Goal: Find specific fact: Find specific fact

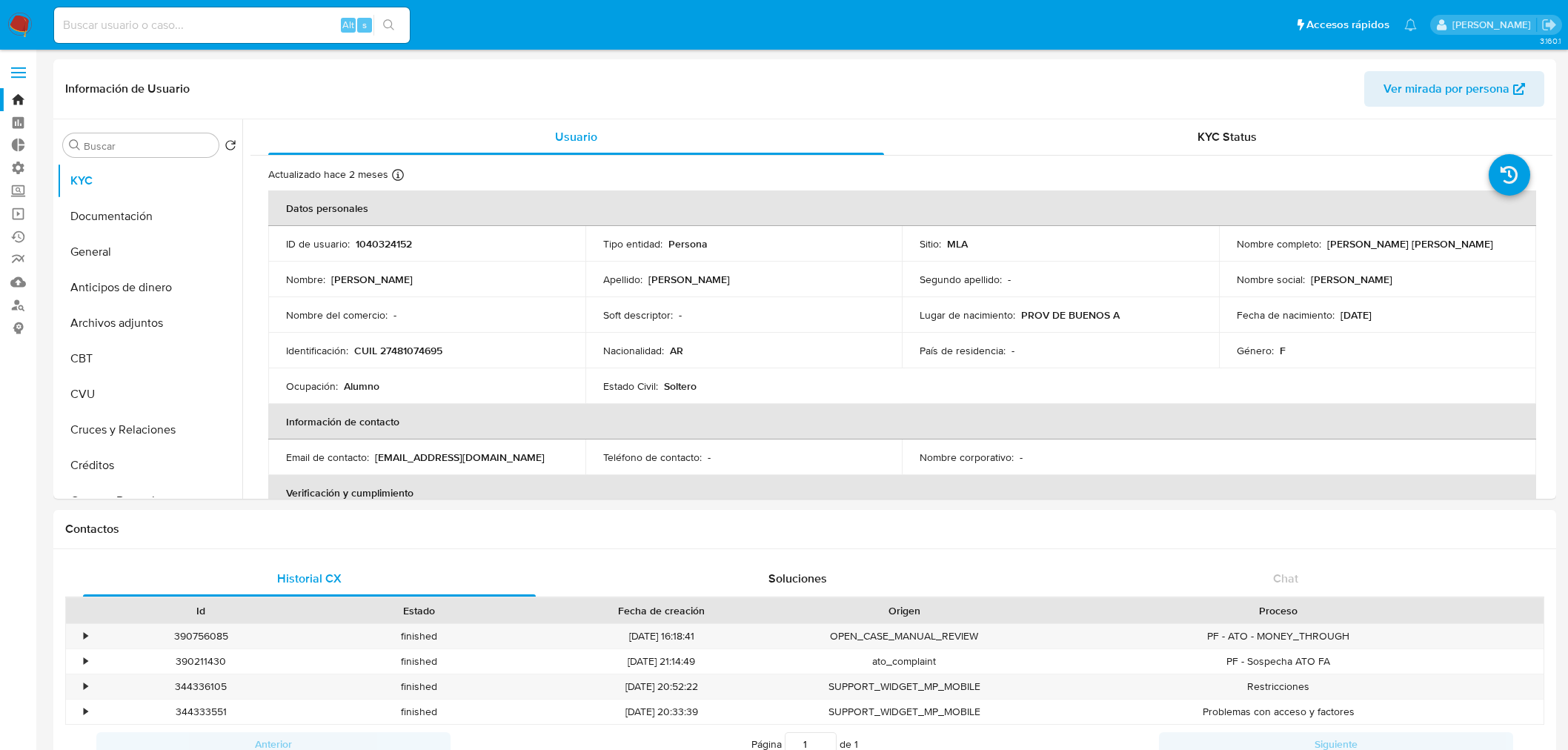
select select "10"
click at [279, 17] on input at bounding box center [232, 25] width 356 height 19
paste input "21968657"
type input "21968657"
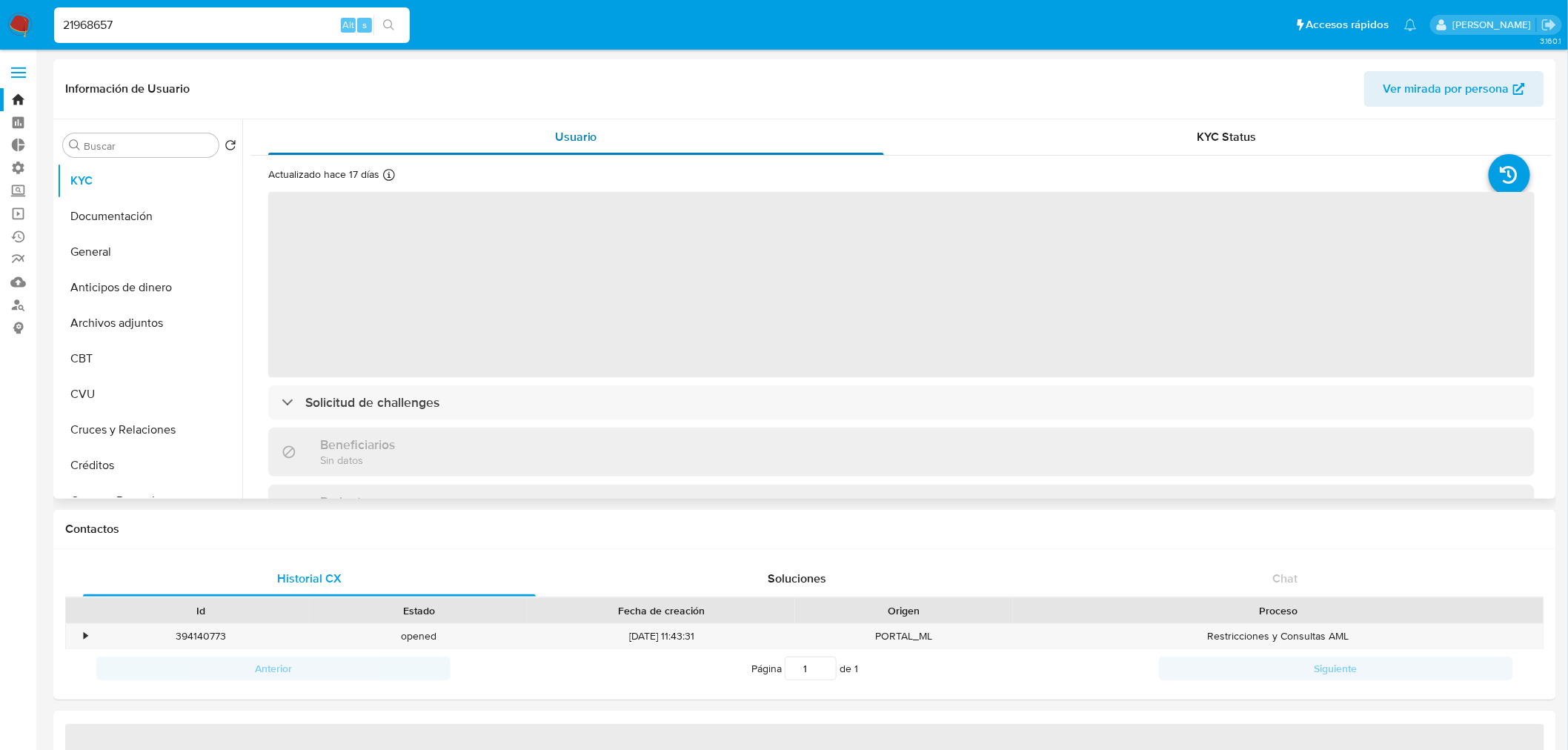
select select "10"
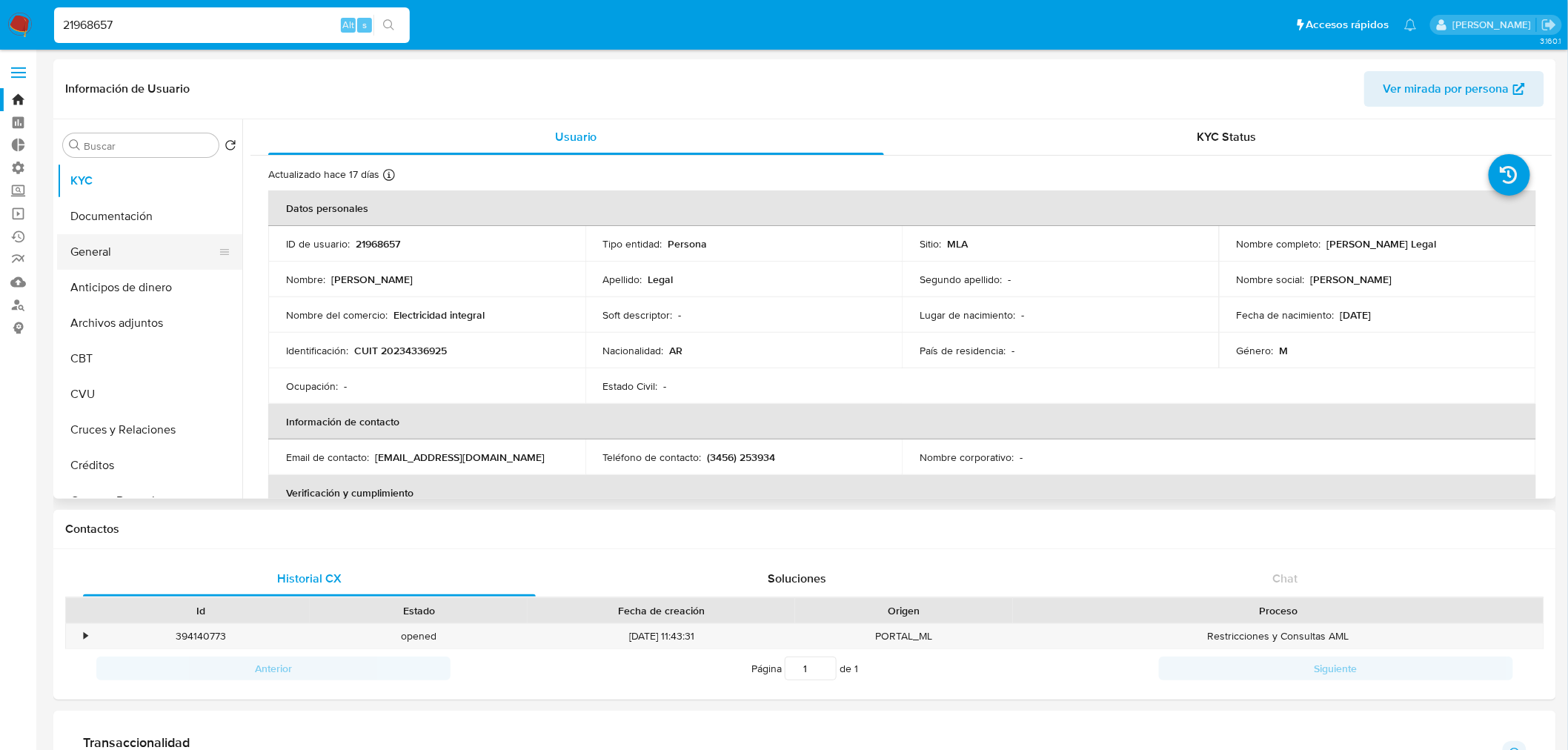
click at [107, 246] on button "General" at bounding box center [144, 252] width 173 height 36
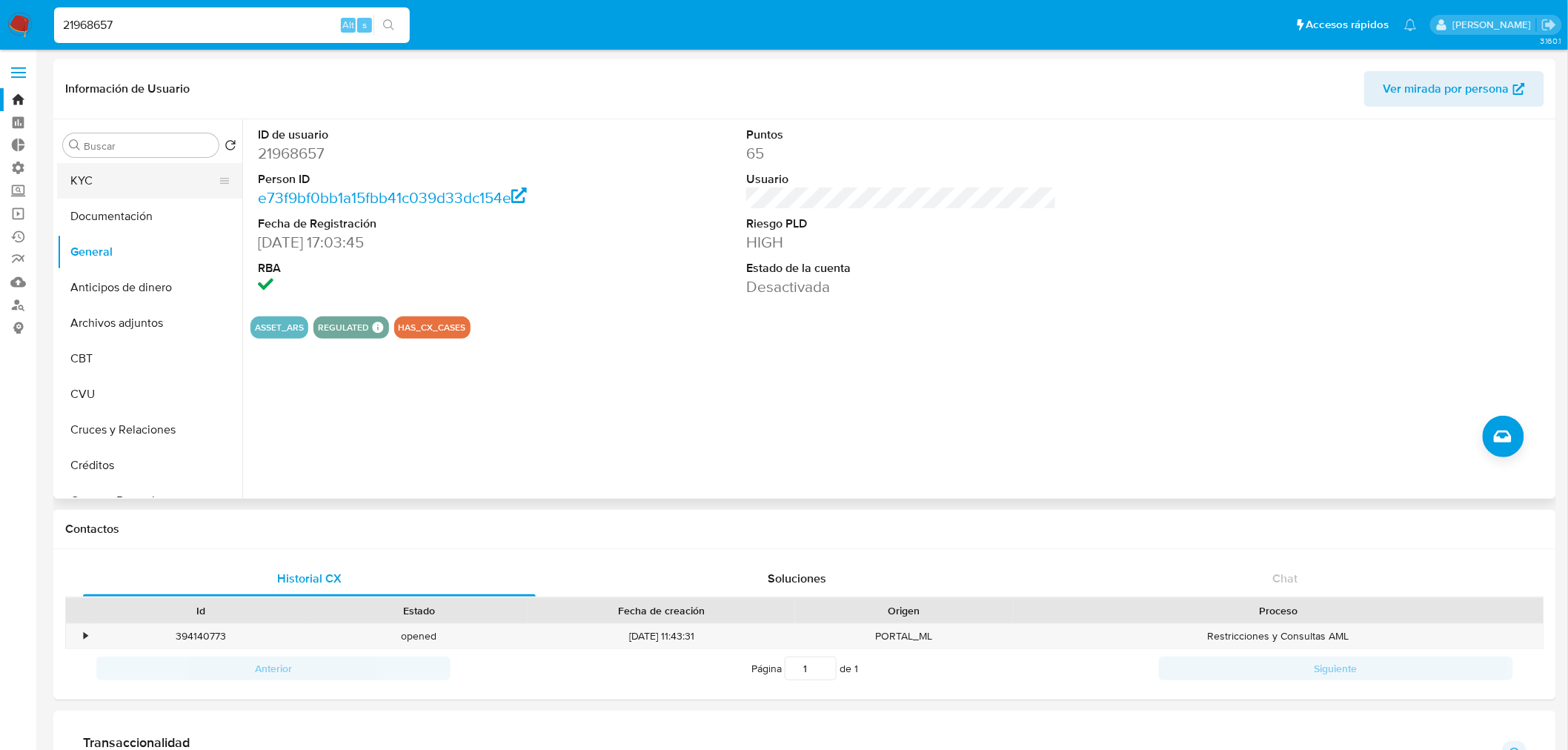
click at [116, 179] on button "KYC" at bounding box center [144, 181] width 173 height 36
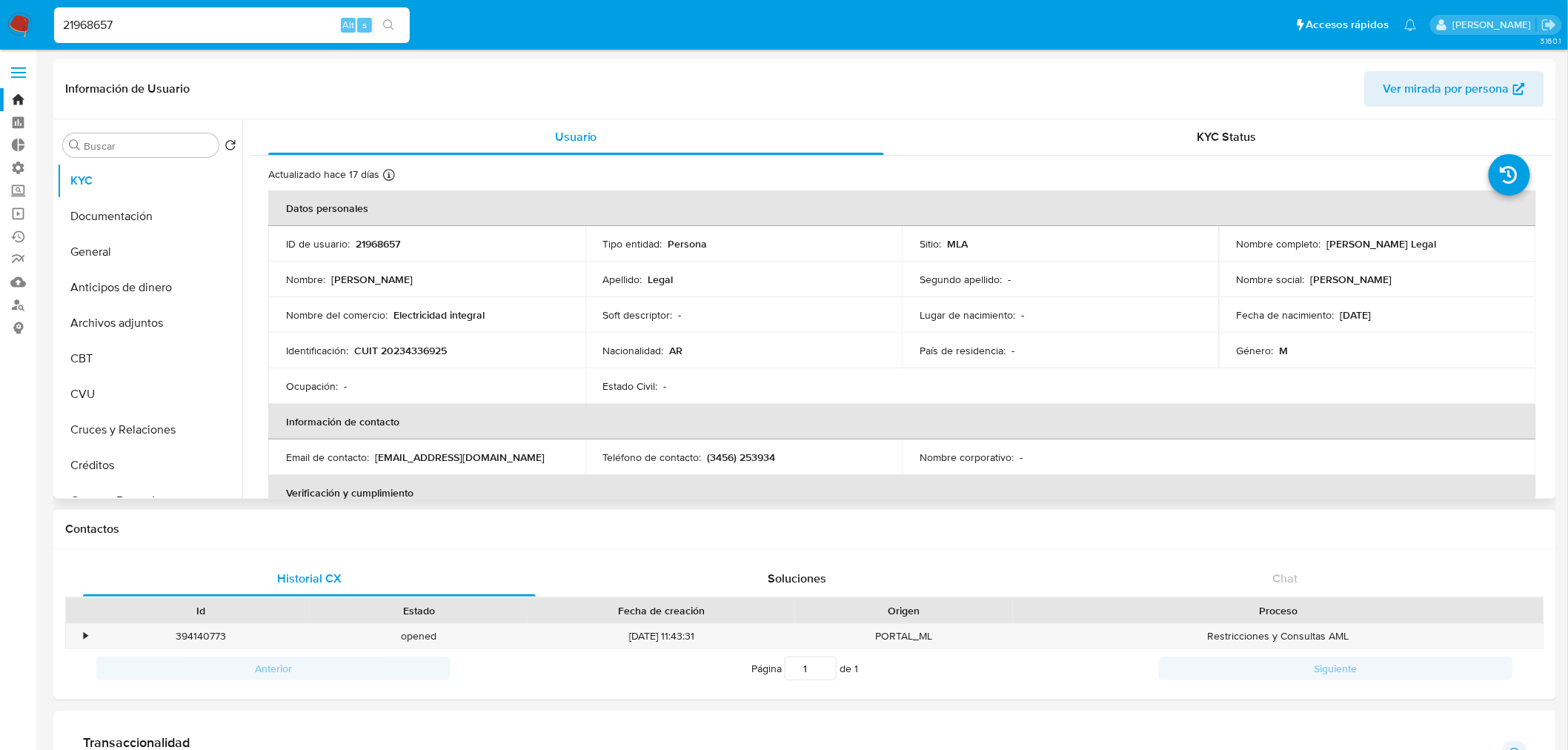
drag, startPoint x: 380, startPoint y: 279, endPoint x: 430, endPoint y: 287, distance: 50.6
click at [352, 279] on div "Nombre : [PERSON_NAME]" at bounding box center [427, 279] width 282 height 13
click at [566, 275] on td "Nombre : [PERSON_NAME]" at bounding box center [427, 279] width 317 height 36
drag, startPoint x: 1401, startPoint y: 240, endPoint x: 1323, endPoint y: 241, distance: 78.0
click at [1323, 241] on div "Nombre completo : [PERSON_NAME]" at bounding box center [1378, 244] width 282 height 13
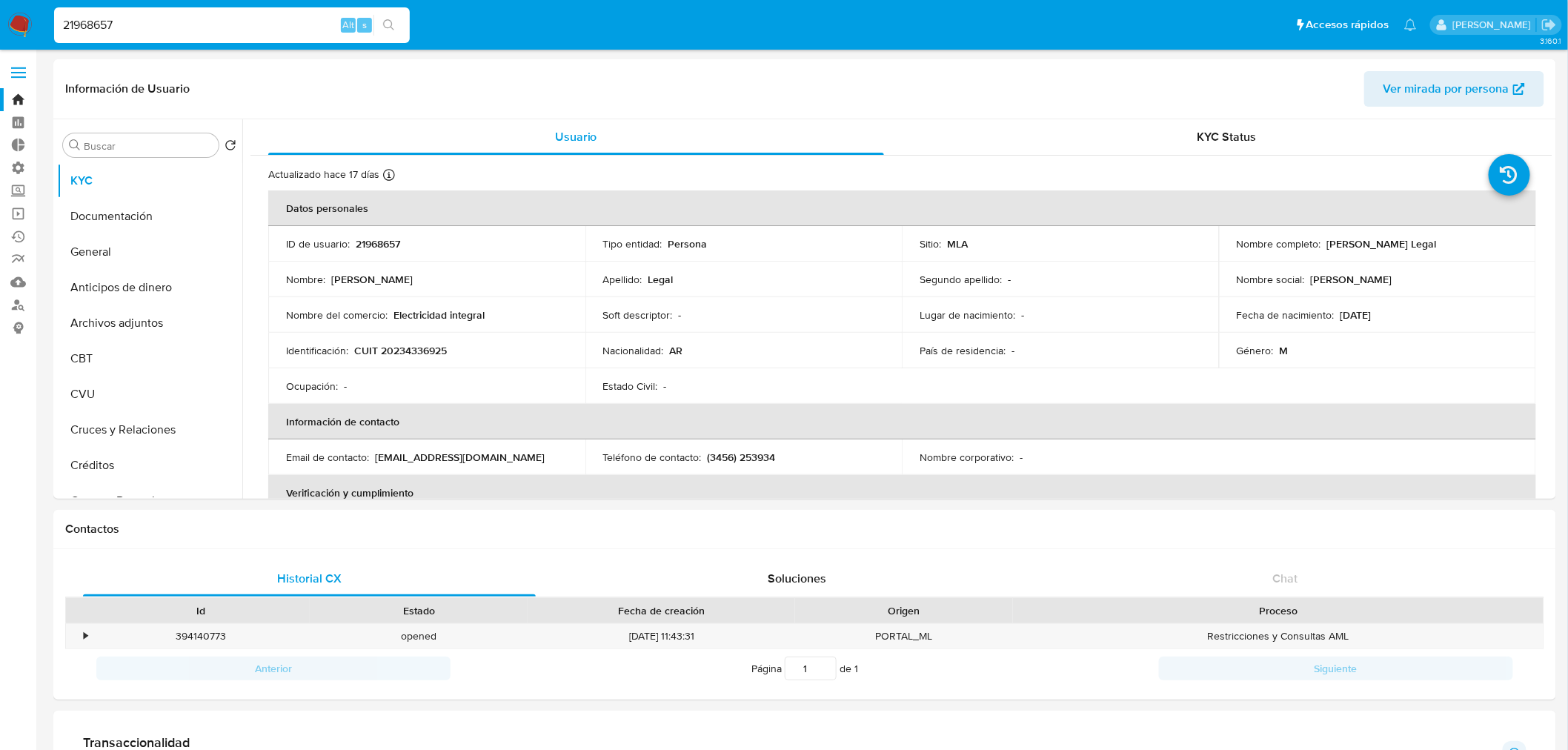
copy p "[PERSON_NAME] Legal"
drag, startPoint x: 458, startPoint y: 353, endPoint x: 382, endPoint y: 352, distance: 76.0
click at [382, 352] on div "Identificación : CUIT 20234336925" at bounding box center [427, 351] width 282 height 13
copy p "20234336925"
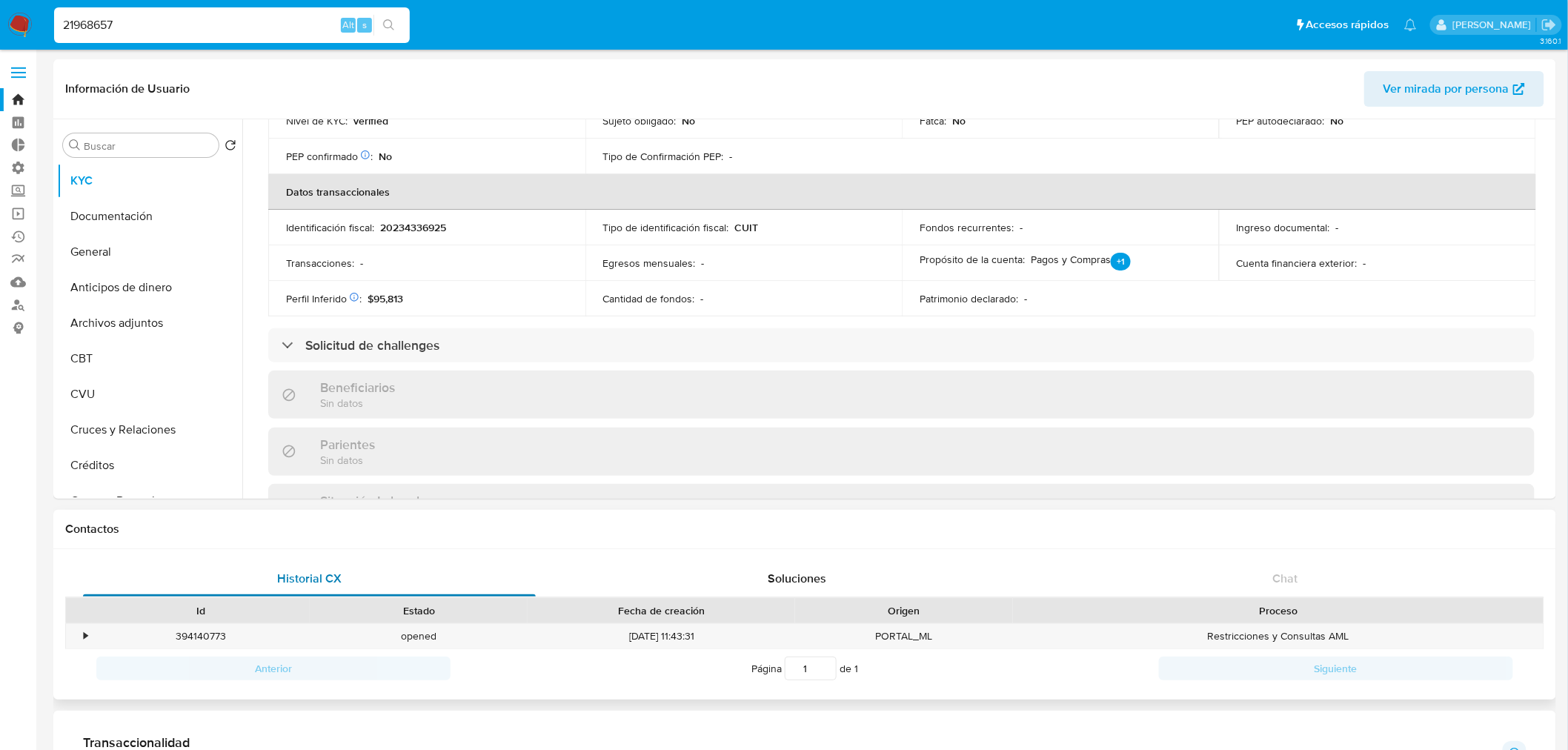
scroll to position [411, 0]
click at [74, 637] on div "•" at bounding box center [79, 636] width 26 height 24
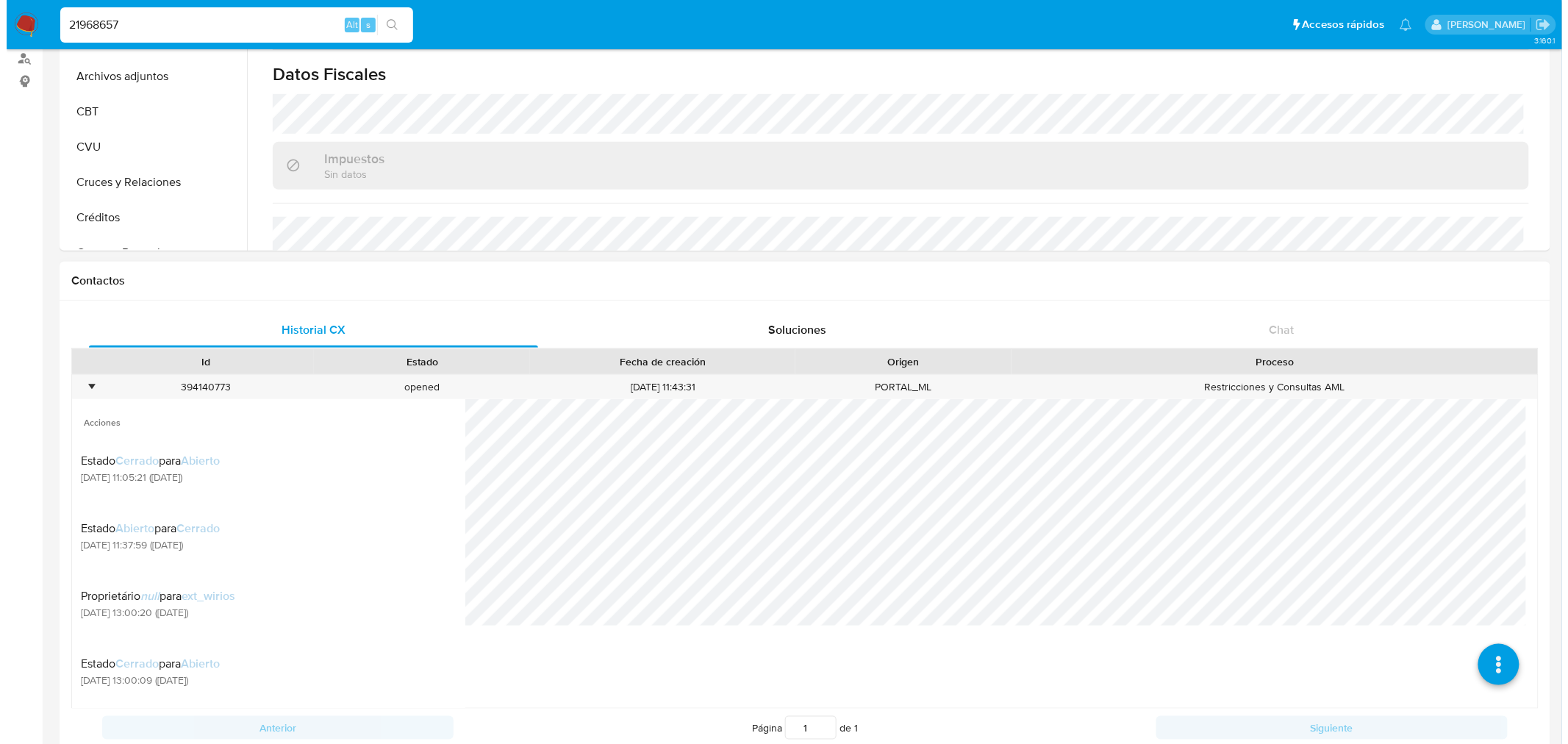
scroll to position [245, 0]
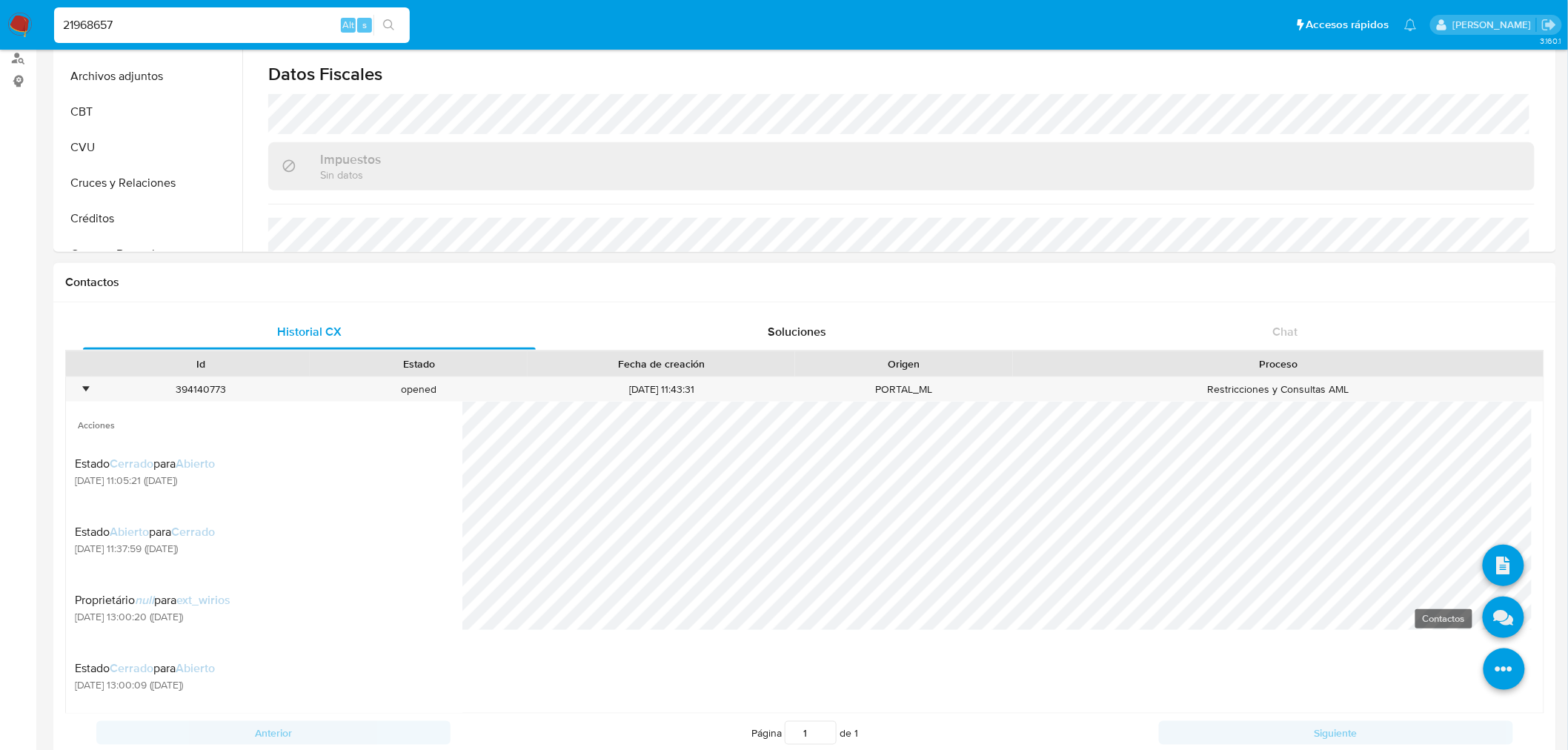
click at [1483, 613] on icon at bounding box center [1504, 617] width 41 height 42
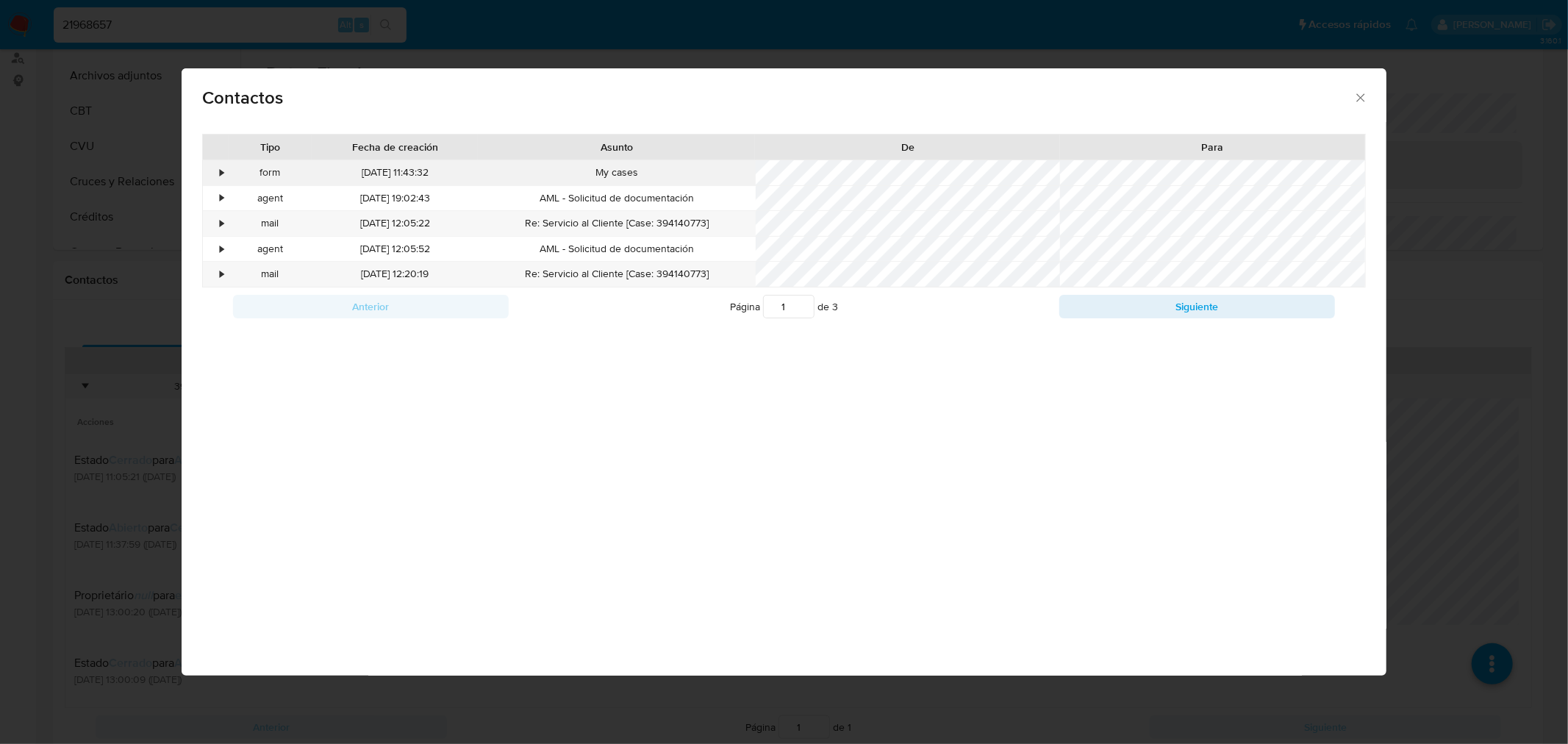
click at [222, 173] on div "•" at bounding box center [222, 173] width 4 height 15
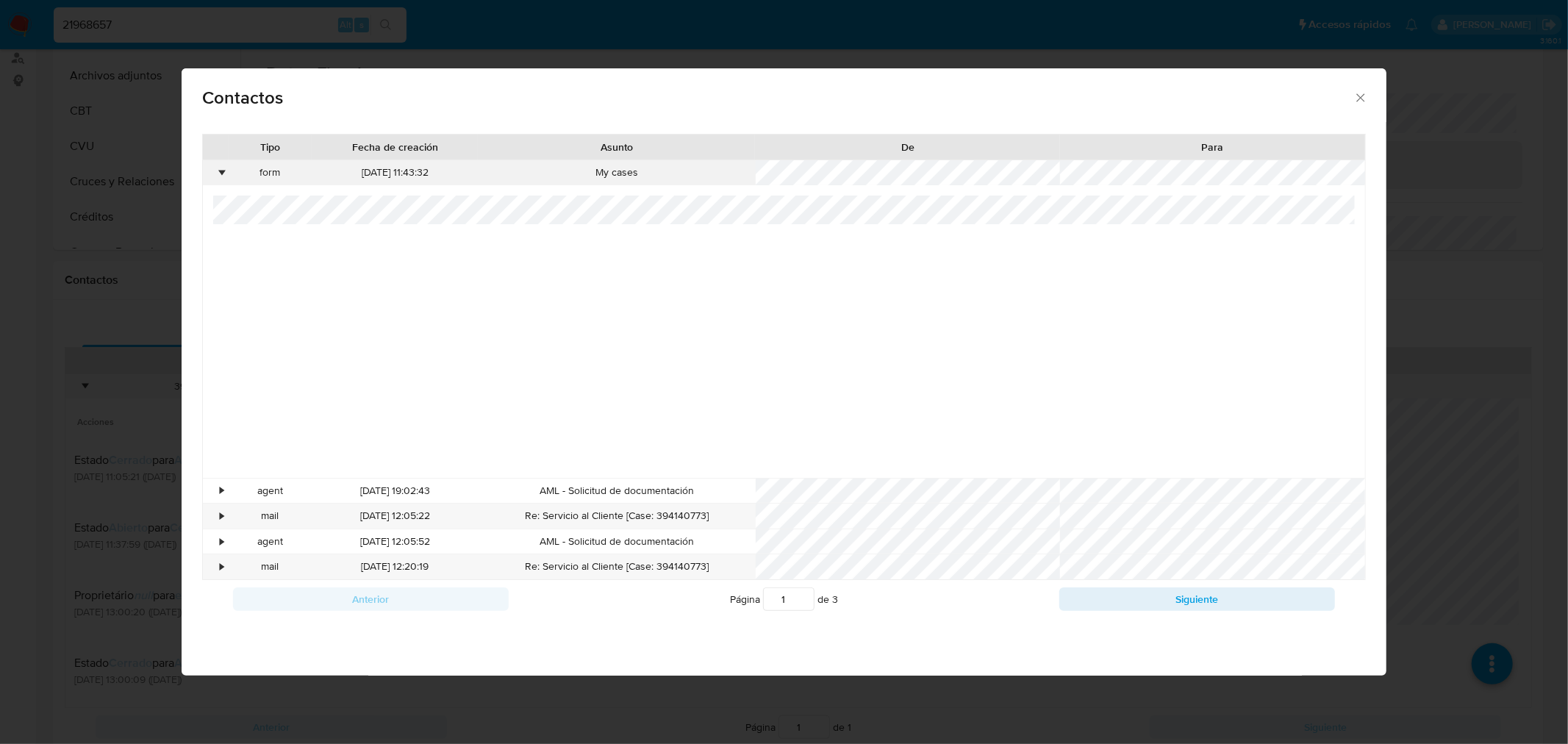
click at [222, 173] on div "•" at bounding box center [222, 173] width 4 height 15
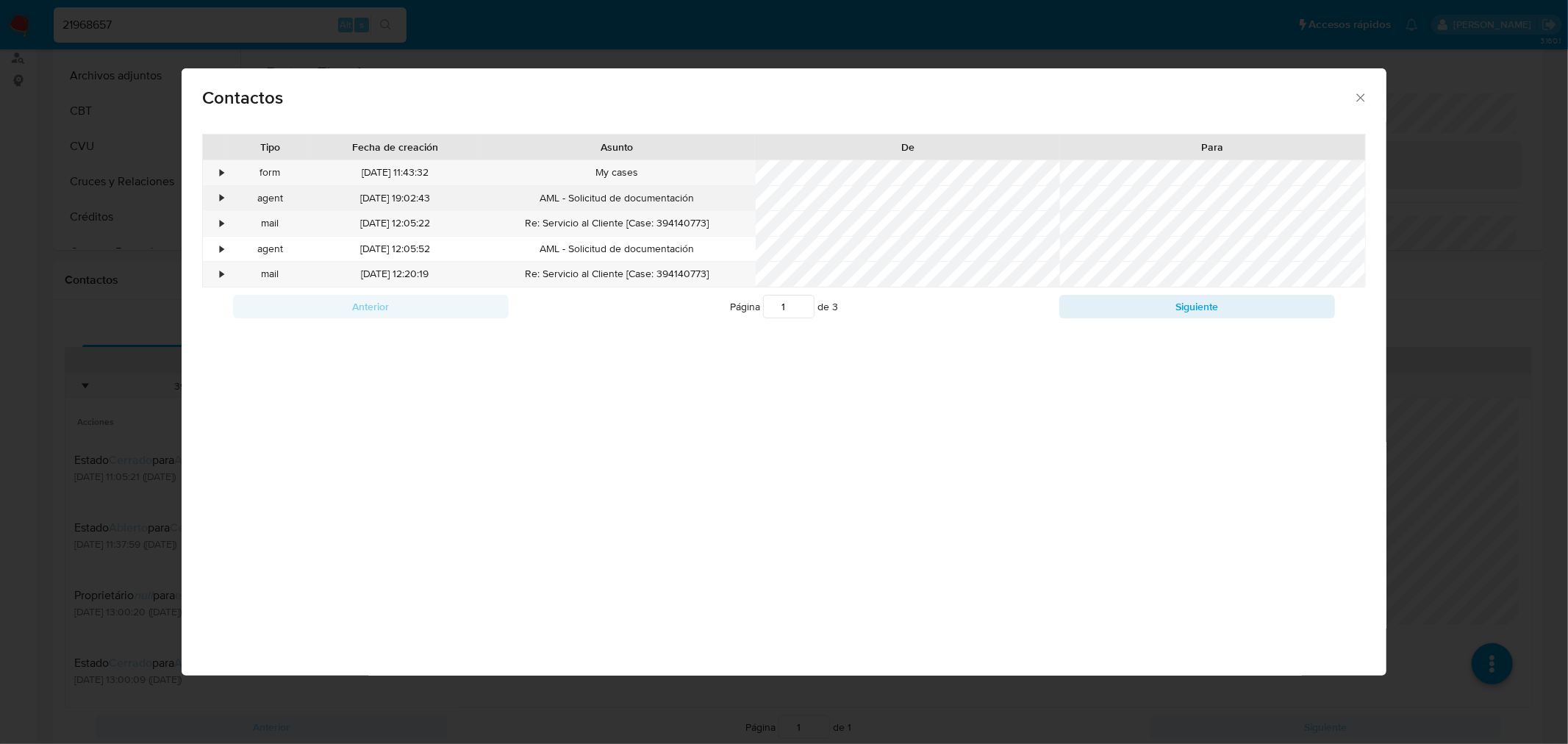
click at [217, 195] on div "•" at bounding box center [215, 198] width 26 height 25
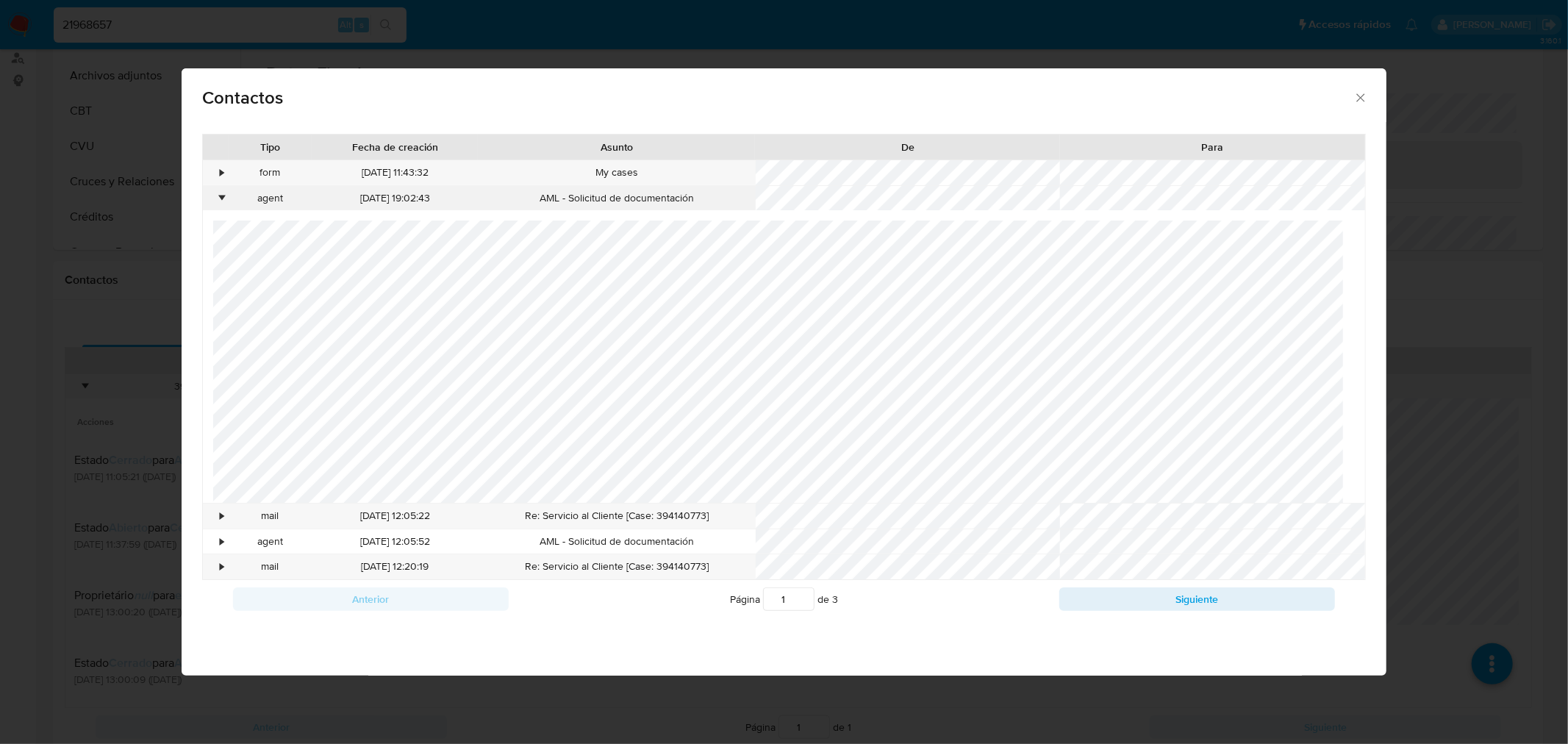
click at [217, 195] on div "•" at bounding box center [215, 198] width 26 height 25
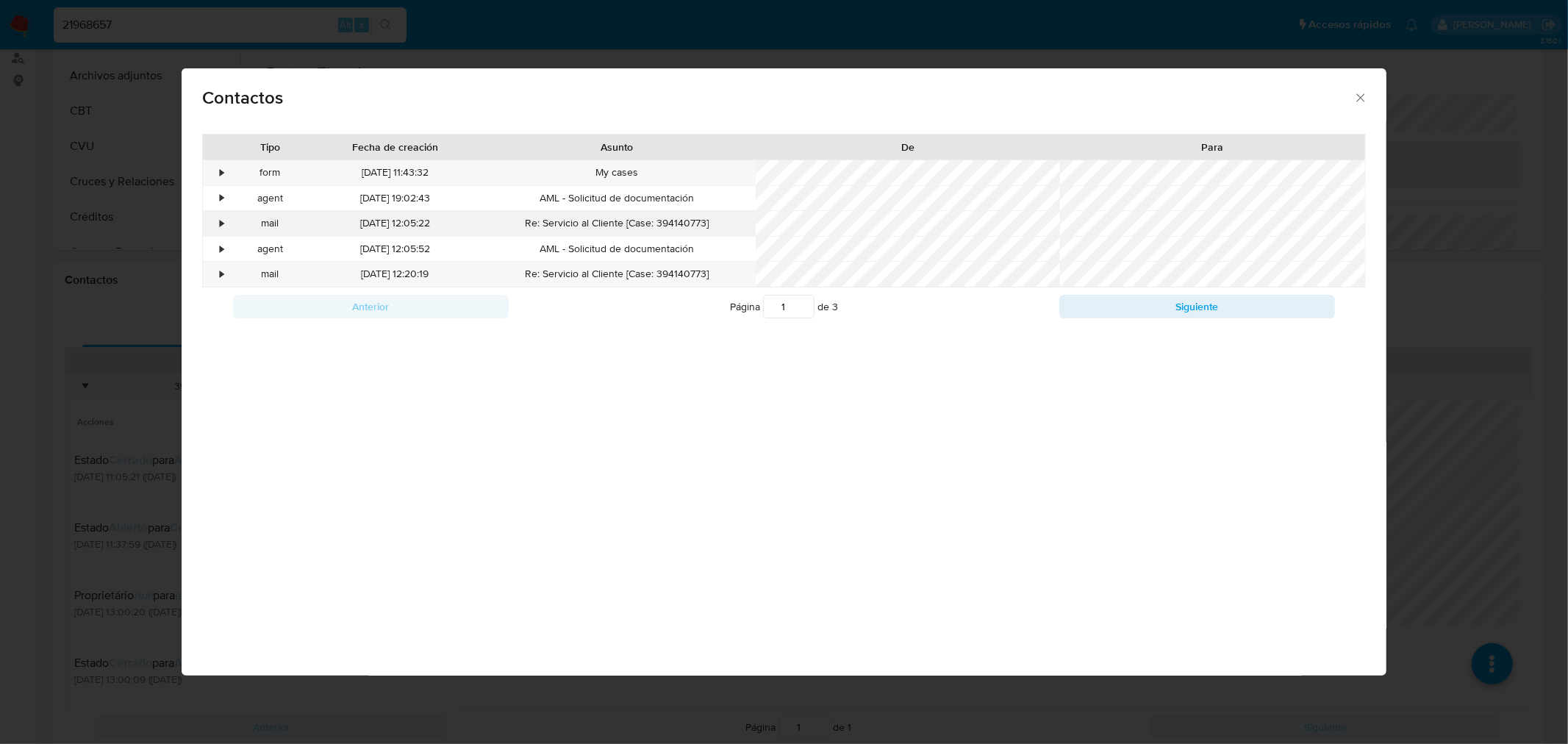
click at [218, 218] on div "•" at bounding box center [215, 223] width 26 height 25
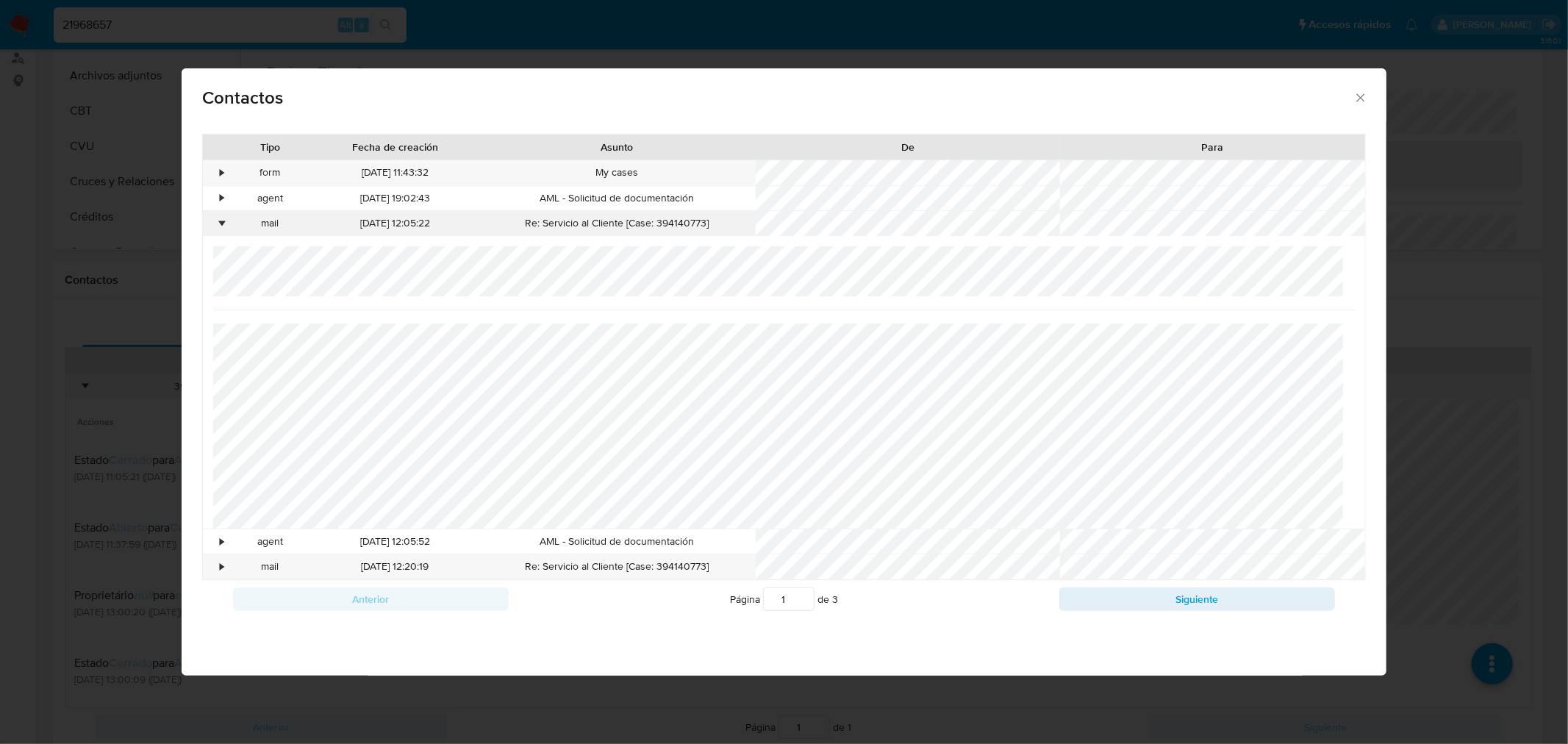
click at [218, 218] on div "•" at bounding box center [215, 223] width 26 height 25
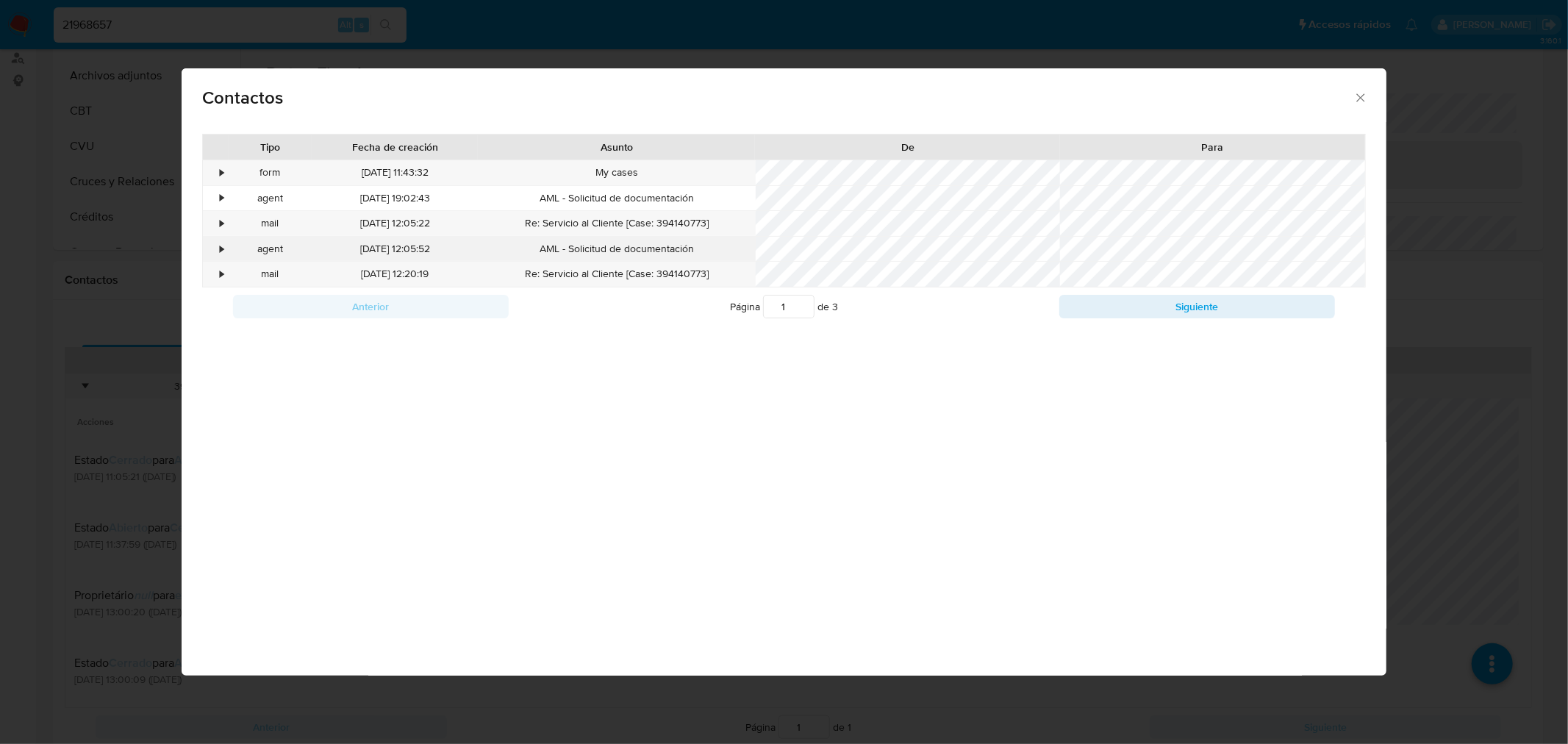
click at [219, 243] on div "•" at bounding box center [215, 249] width 26 height 25
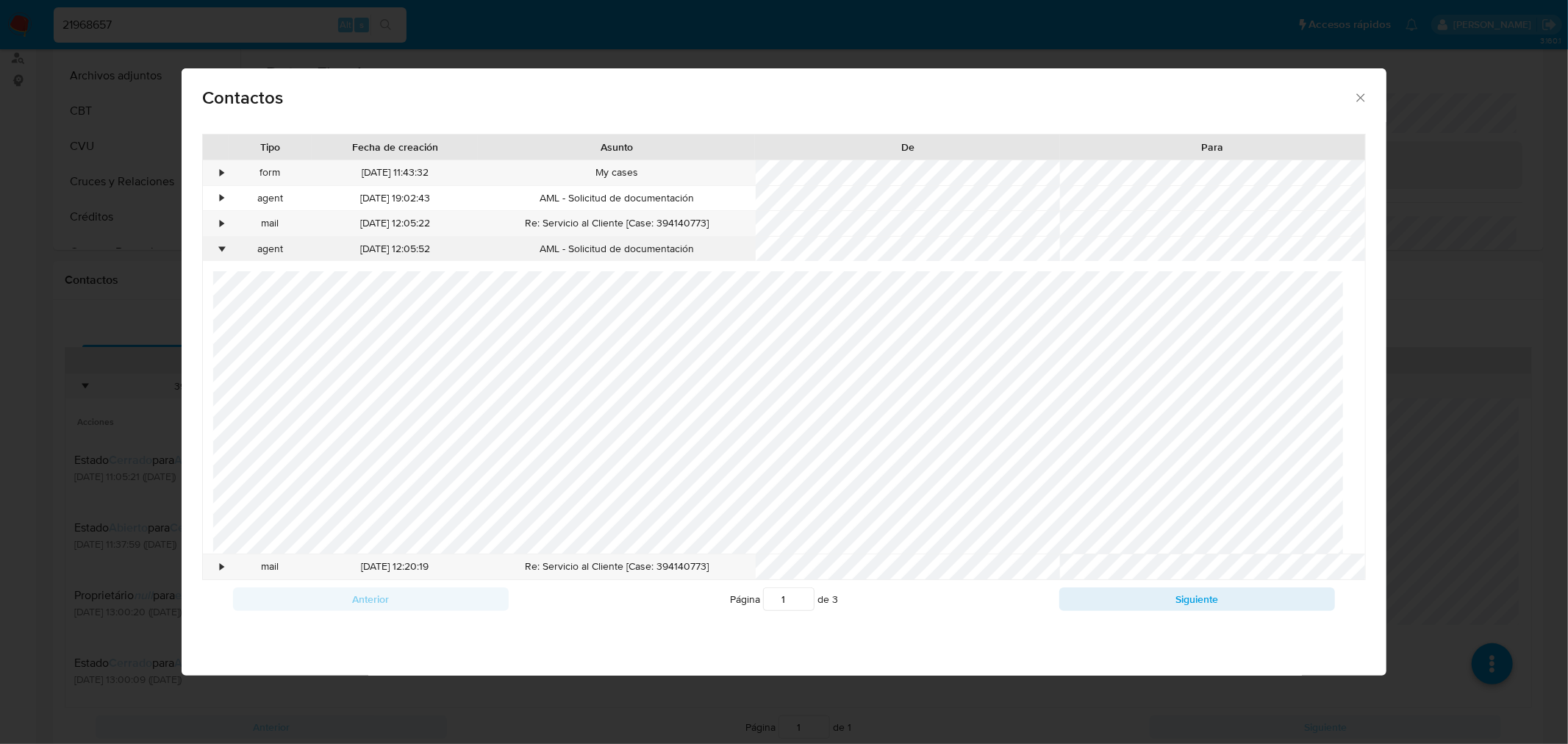
click at [219, 243] on div "•" at bounding box center [215, 249] width 26 height 25
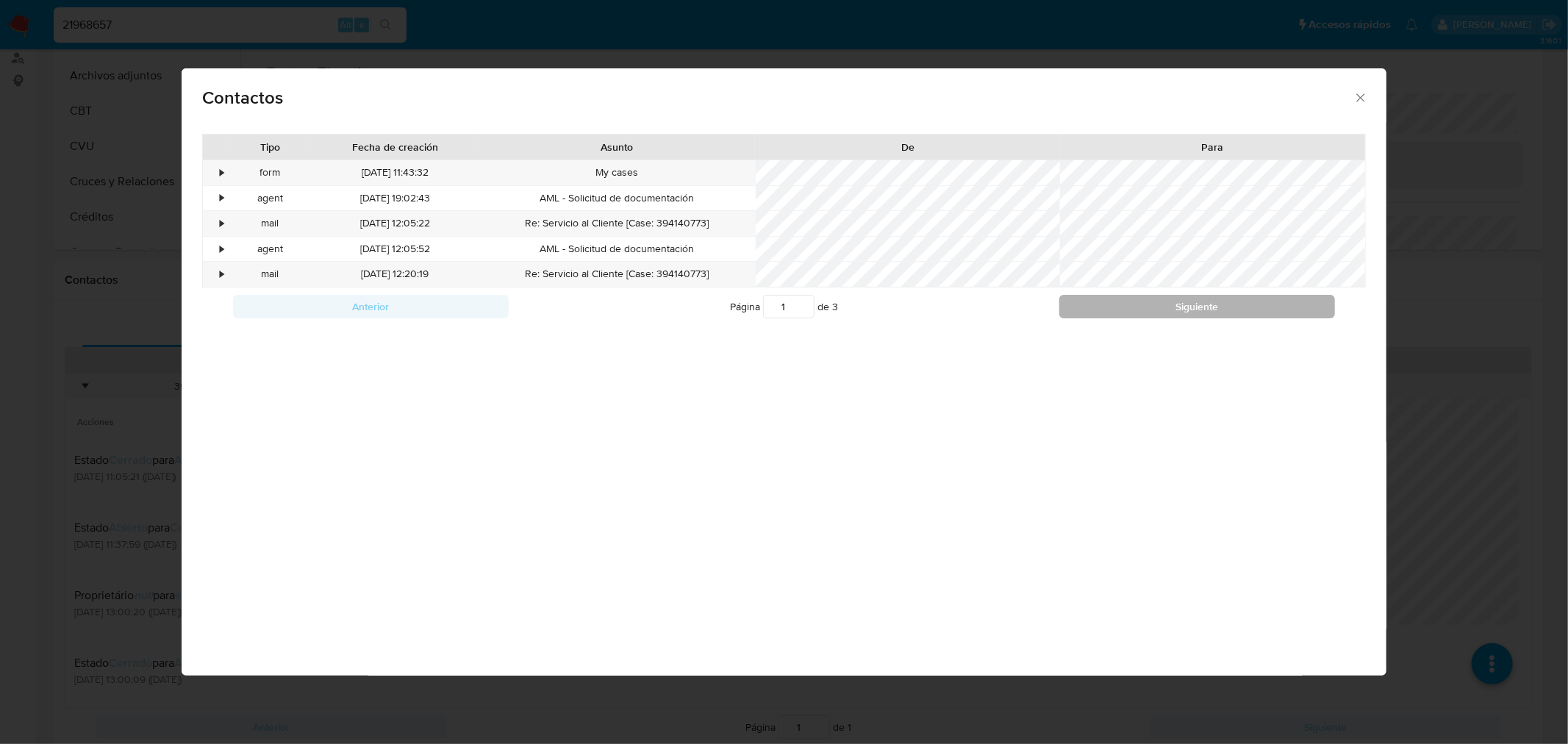
click at [1213, 316] on button "Siguiente" at bounding box center [1197, 307] width 276 height 24
type input "3"
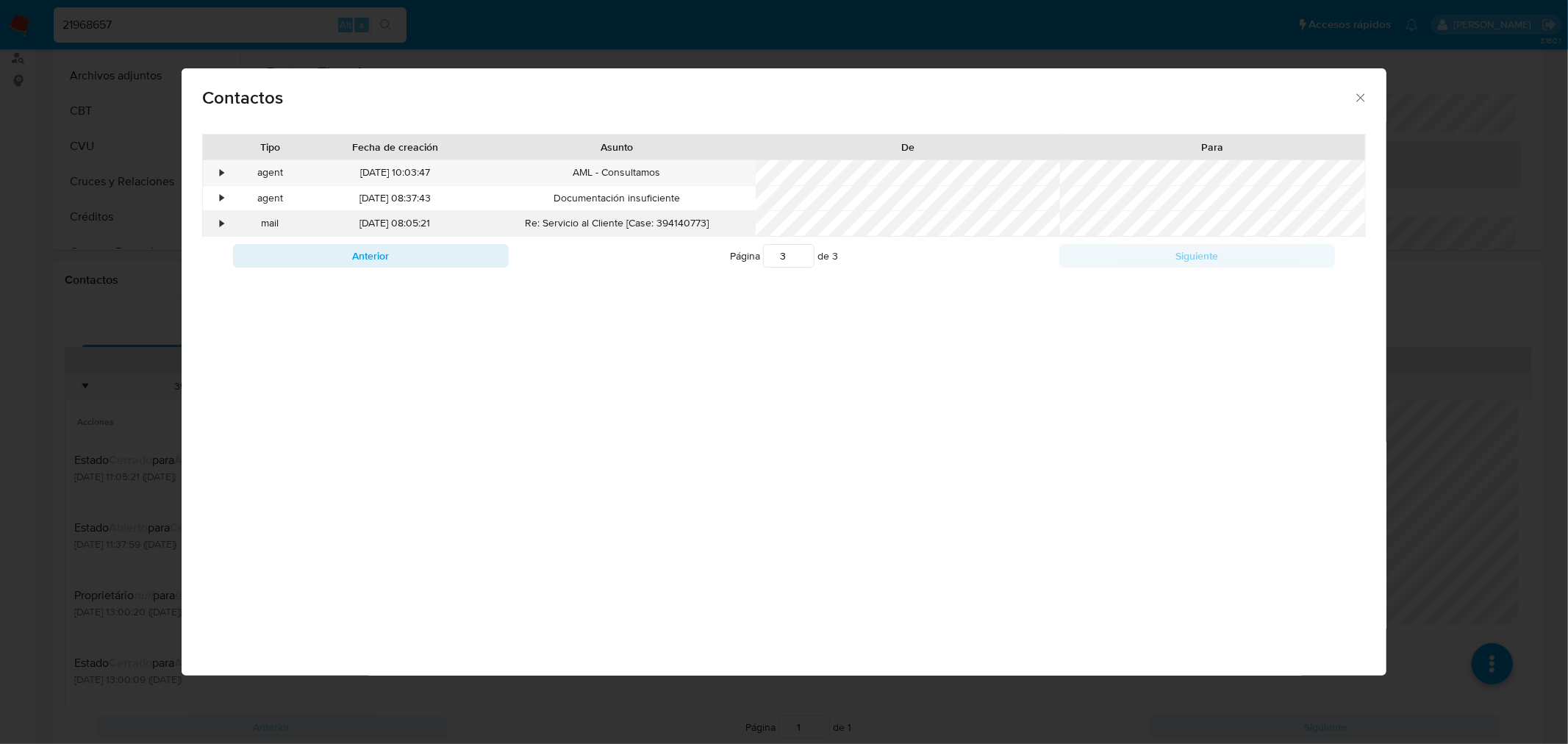
click at [226, 228] on div "•" at bounding box center [215, 223] width 26 height 25
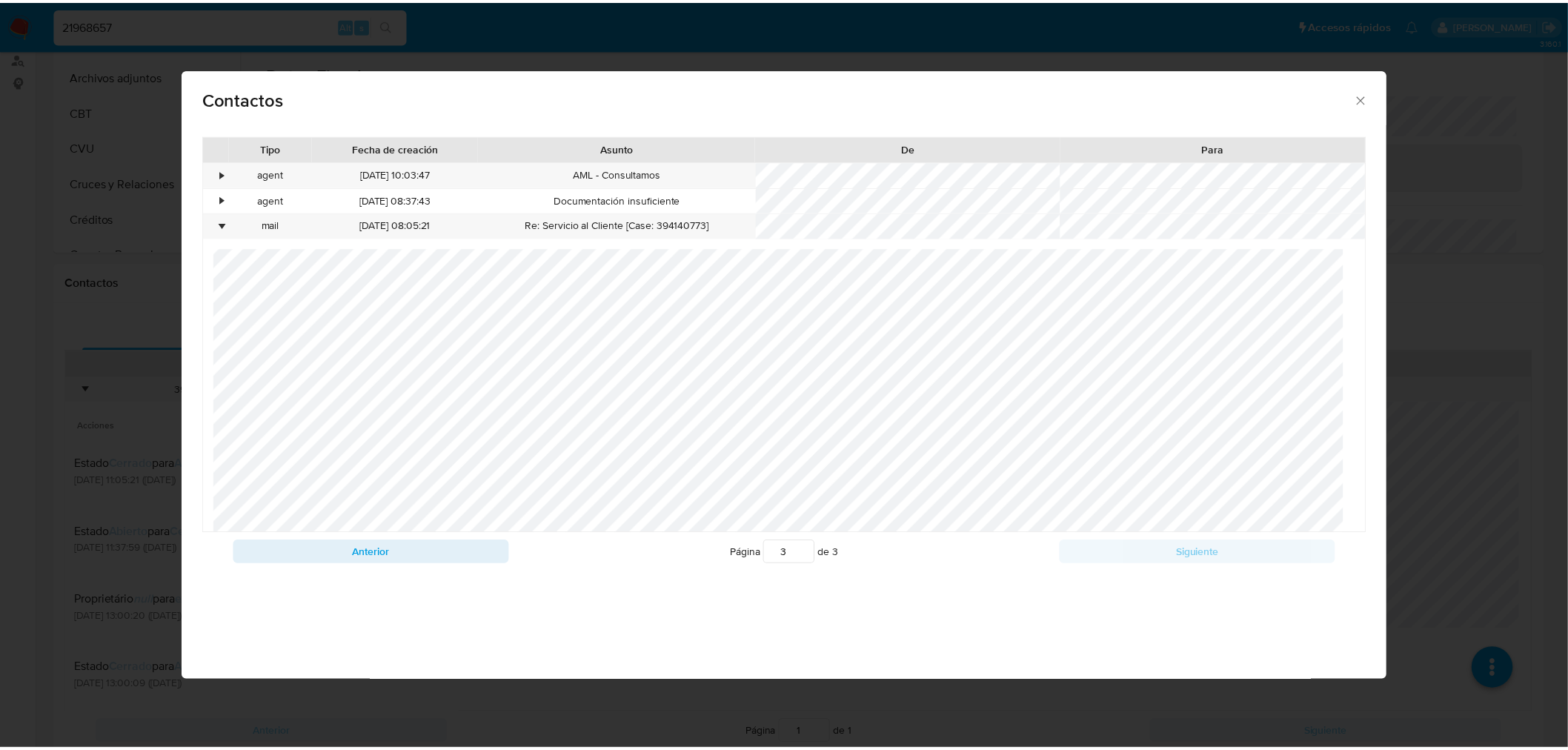
scroll to position [329, 0]
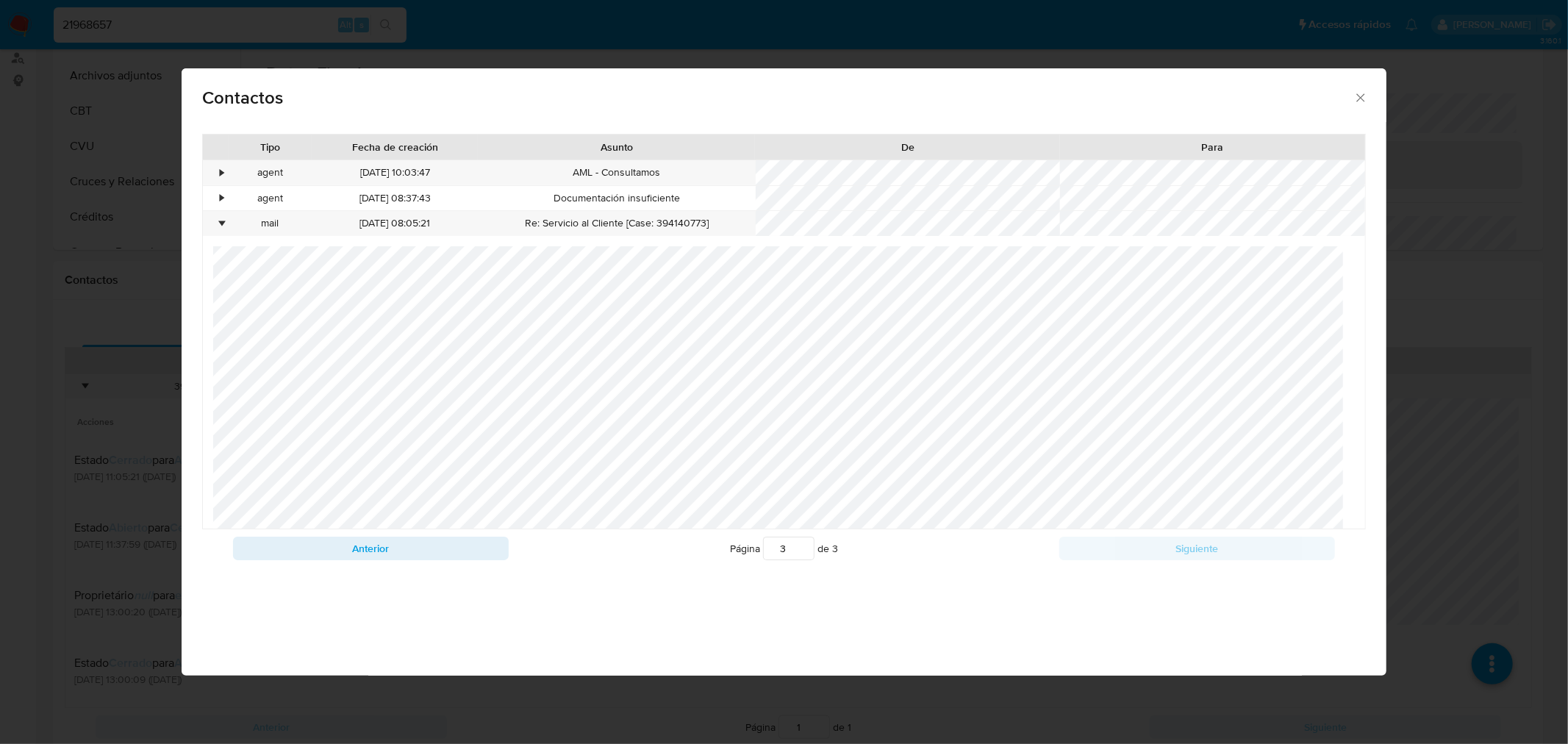
drag, startPoint x: 1357, startPoint y: 94, endPoint x: 1344, endPoint y: 96, distance: 13.2
click at [1357, 93] on icon "close" at bounding box center [1361, 98] width 15 height 15
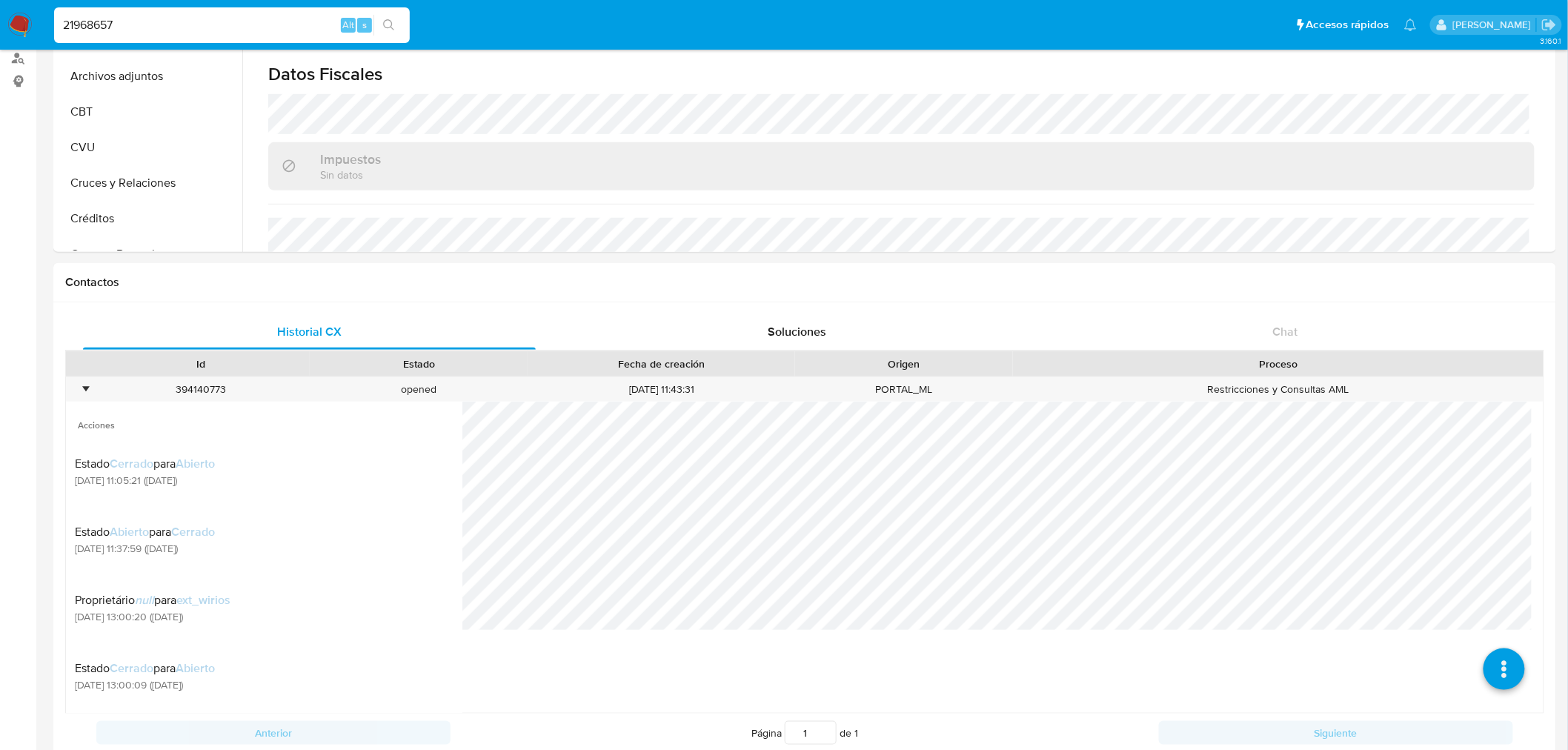
drag, startPoint x: 130, startPoint y: 26, endPoint x: 0, endPoint y: 19, distance: 130.2
click at [0, 19] on nav "Pausado Ver notificaciones 21968657 Alt s Accesos rápidos Presiona las siguient…" at bounding box center [784, 24] width 1568 height 50
paste input "487335933"
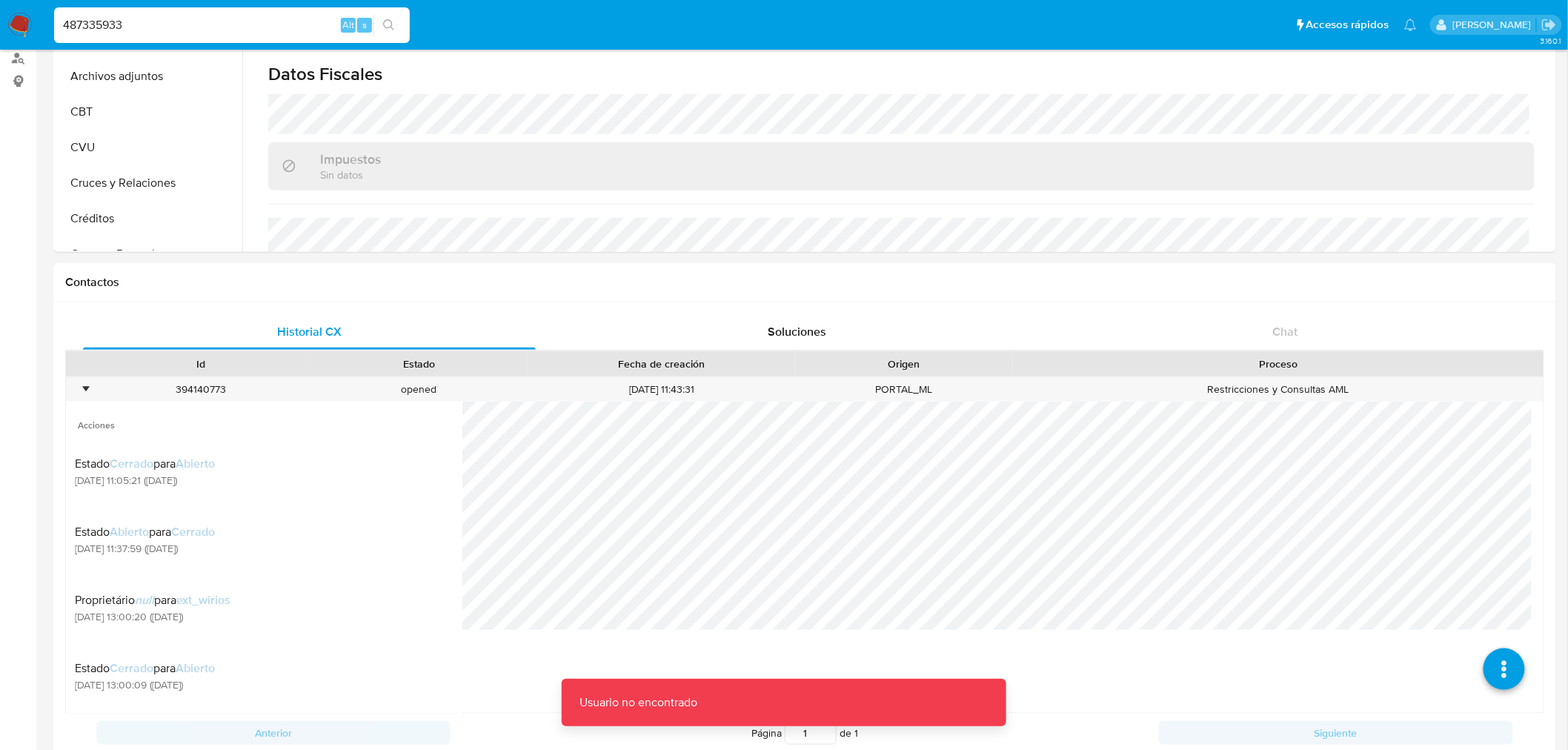
click at [147, 21] on input "487335933" at bounding box center [232, 25] width 356 height 19
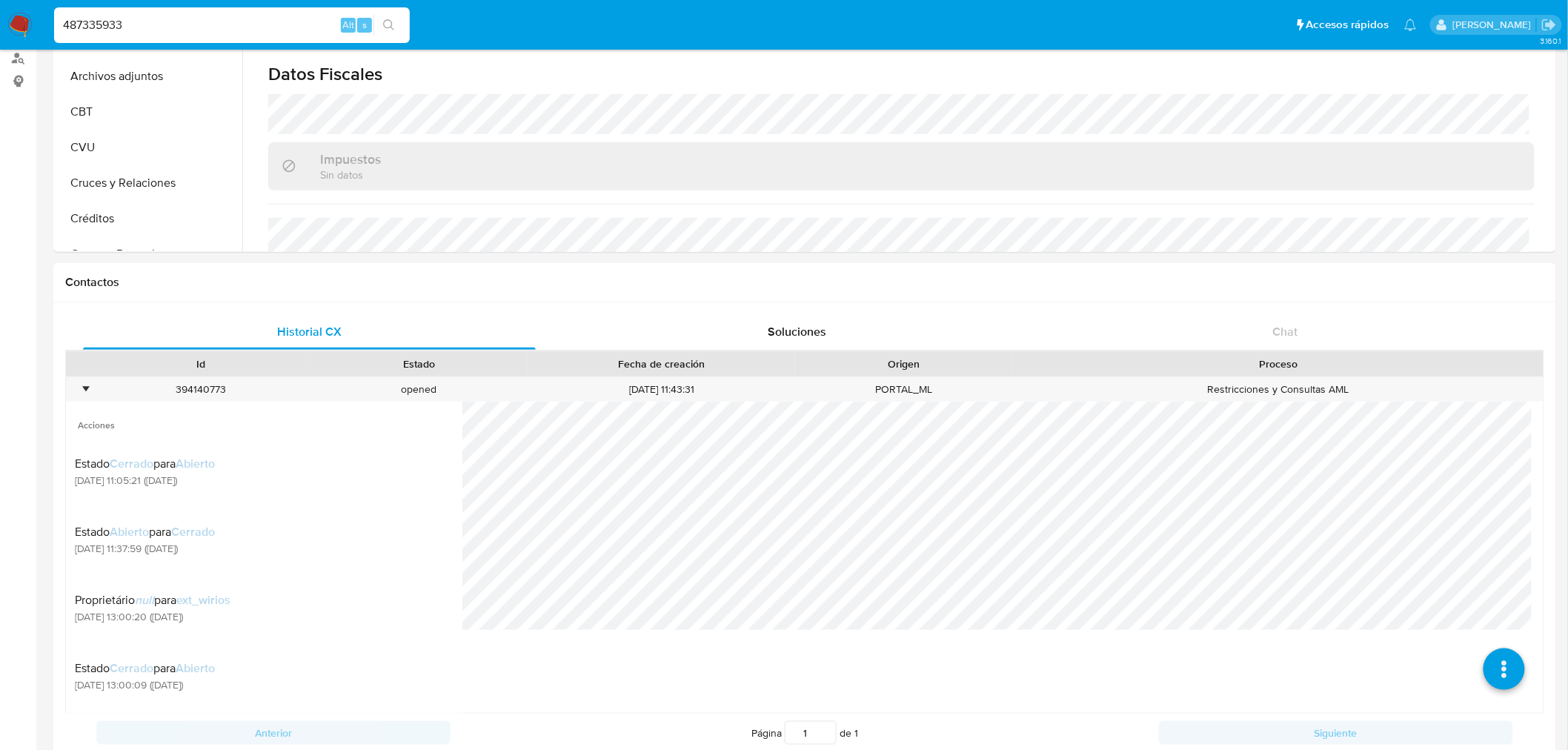
type input "487335933"
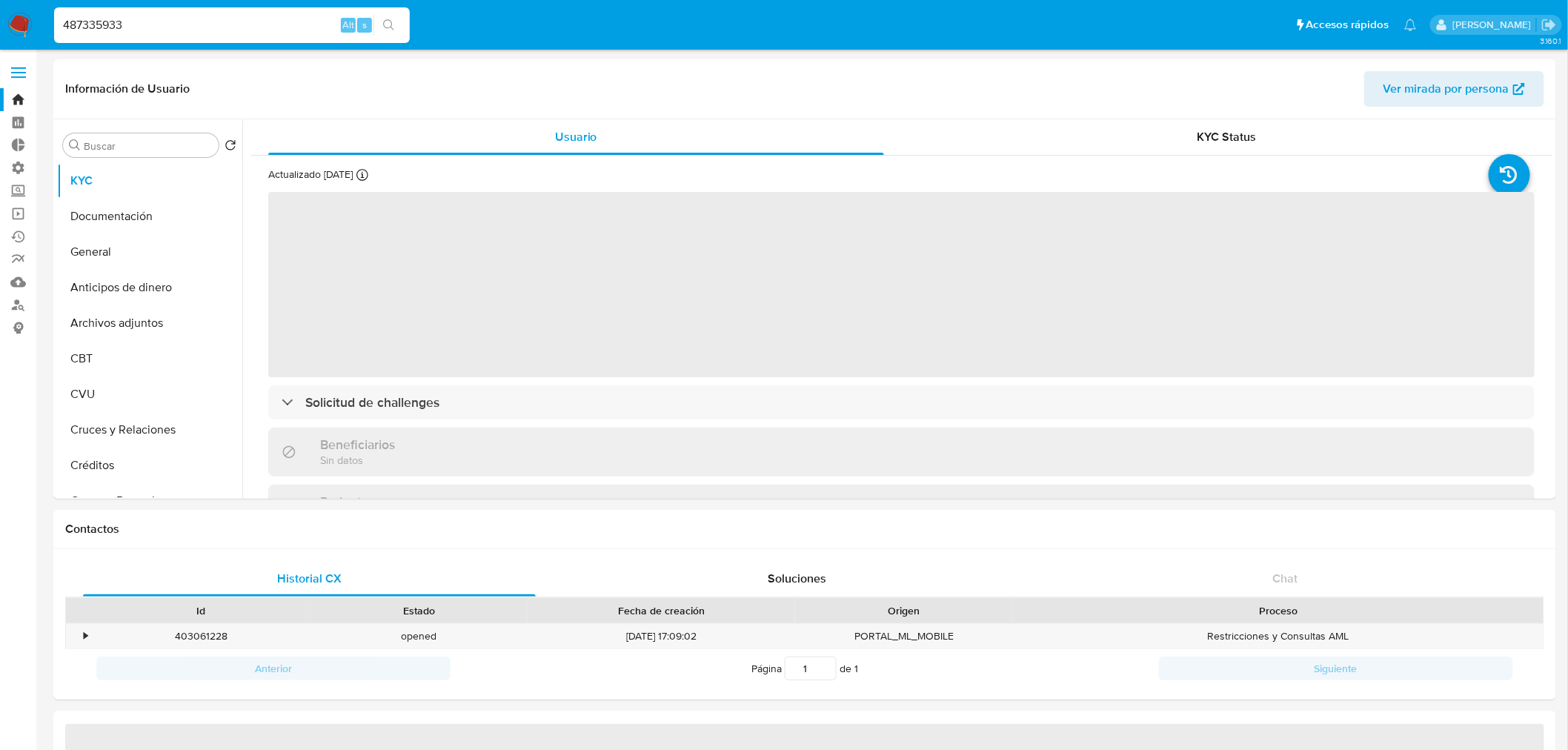
select select "10"
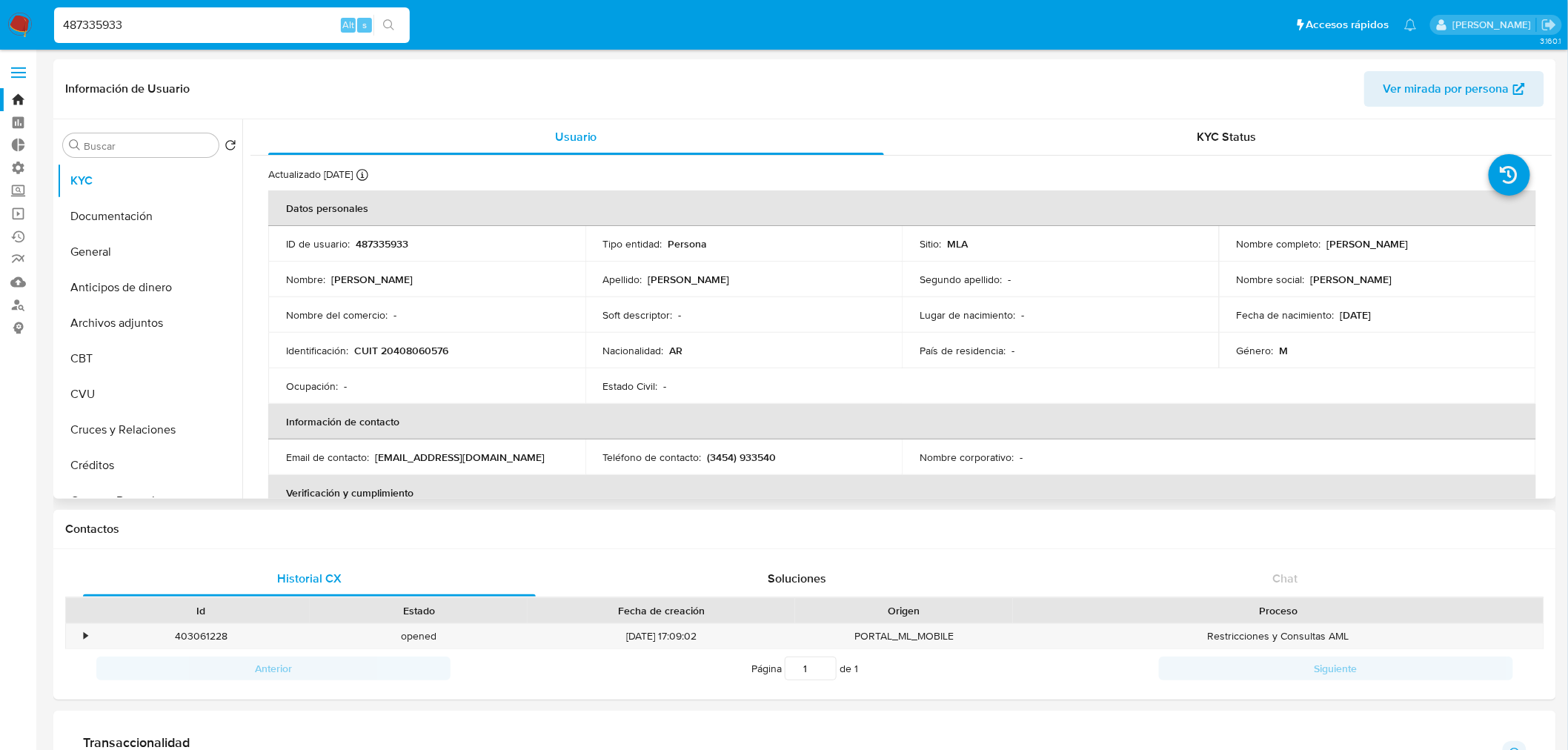
drag, startPoint x: 1405, startPoint y: 242, endPoint x: 1322, endPoint y: 241, distance: 83.0
click at [1322, 241] on div "Nombre completo : [PERSON_NAME]" at bounding box center [1378, 244] width 282 height 13
copy p "[PERSON_NAME]"
drag, startPoint x: 452, startPoint y: 348, endPoint x: 382, endPoint y: 351, distance: 70.1
click at [382, 351] on div "Identificación : CUIT 20408060576" at bounding box center [427, 351] width 282 height 13
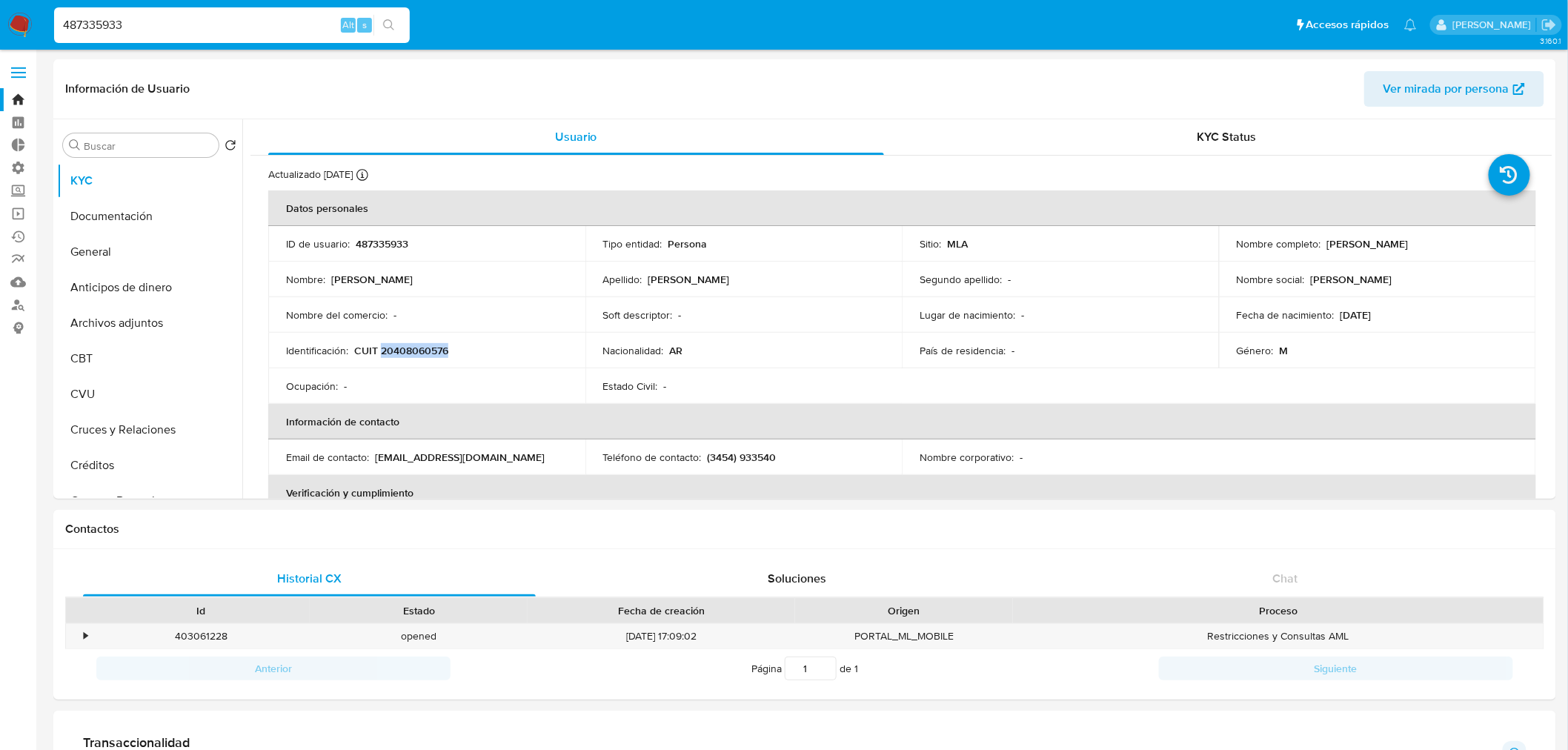
copy p "20408060576"
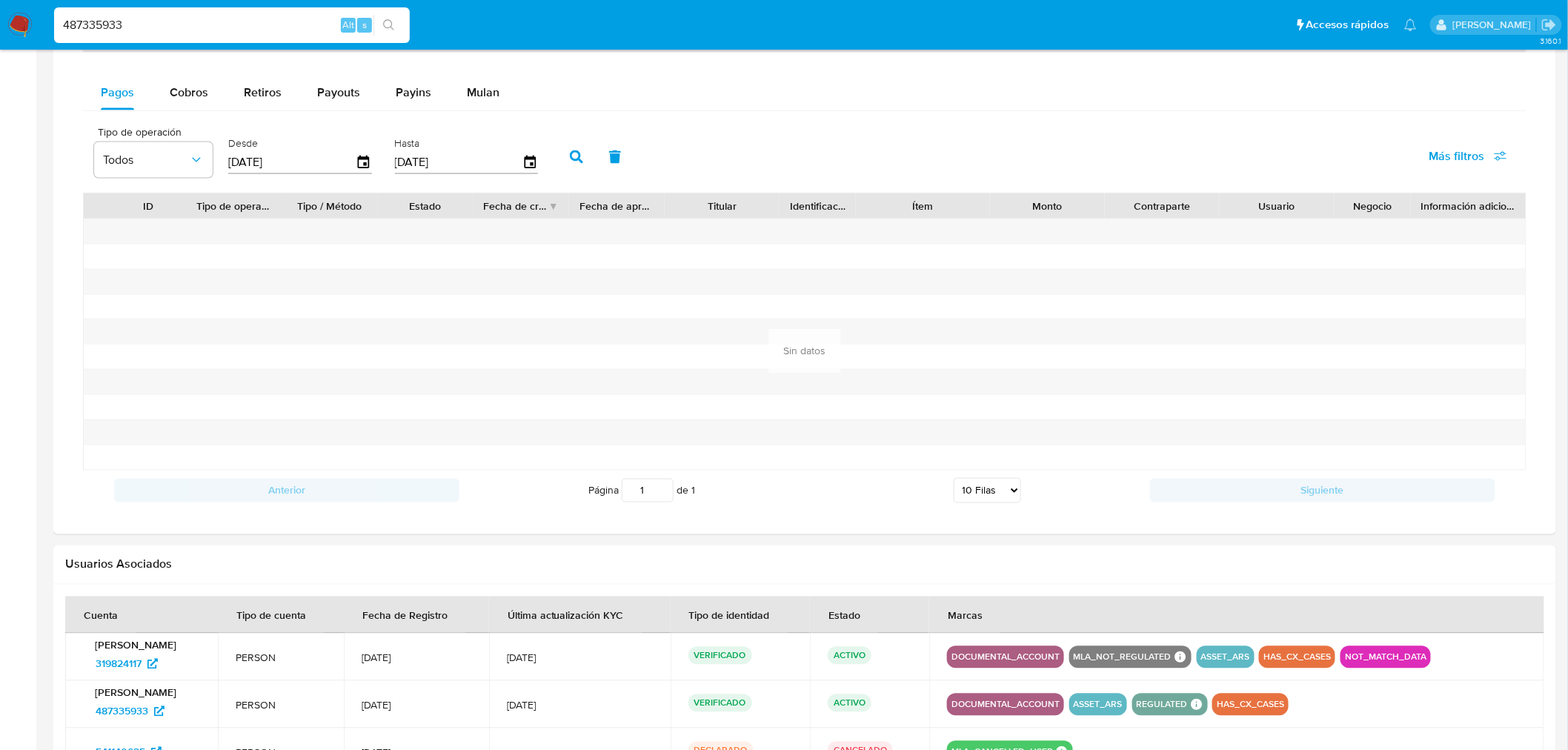
scroll to position [1035, 0]
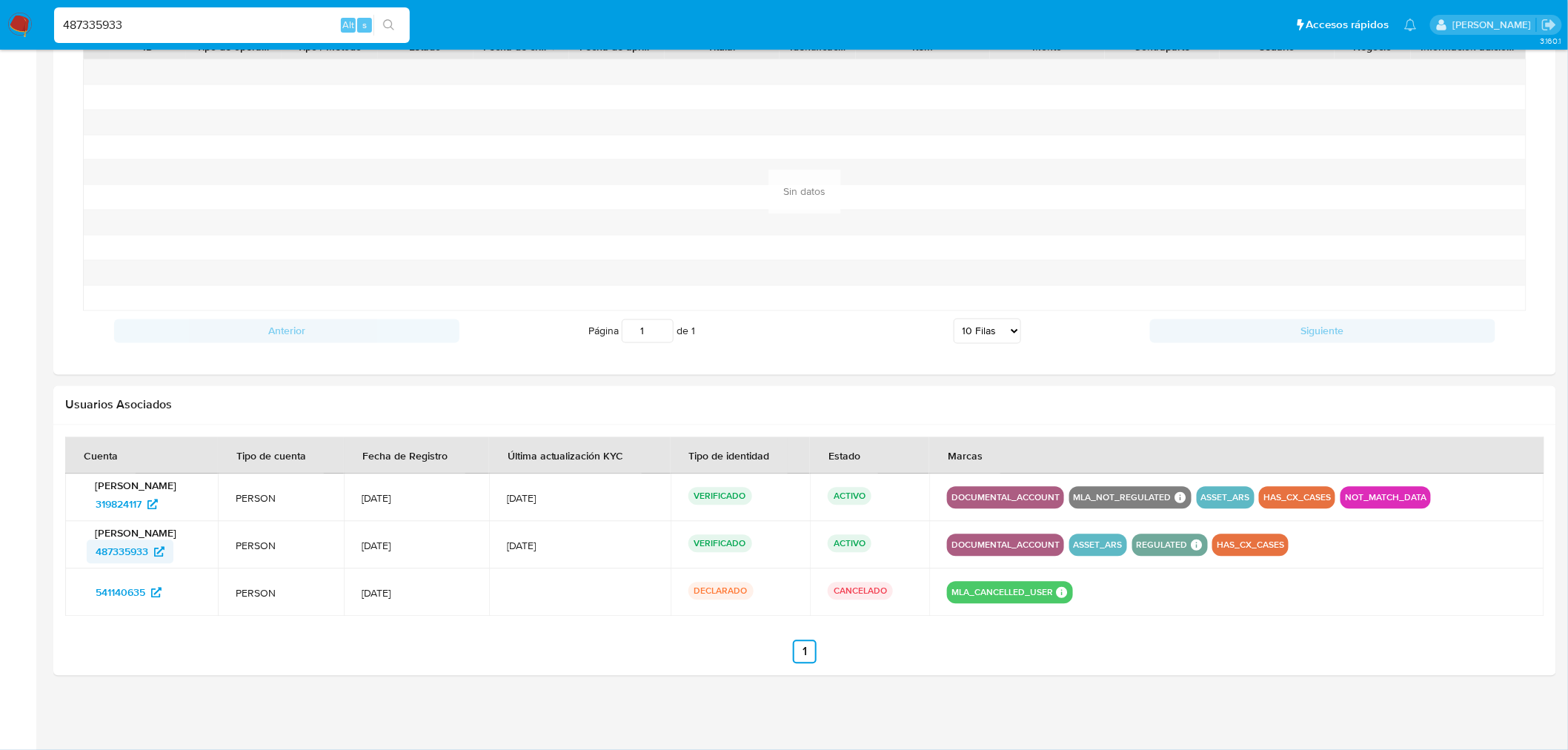
click at [127, 550] on span "487335933" at bounding box center [122, 552] width 53 height 24
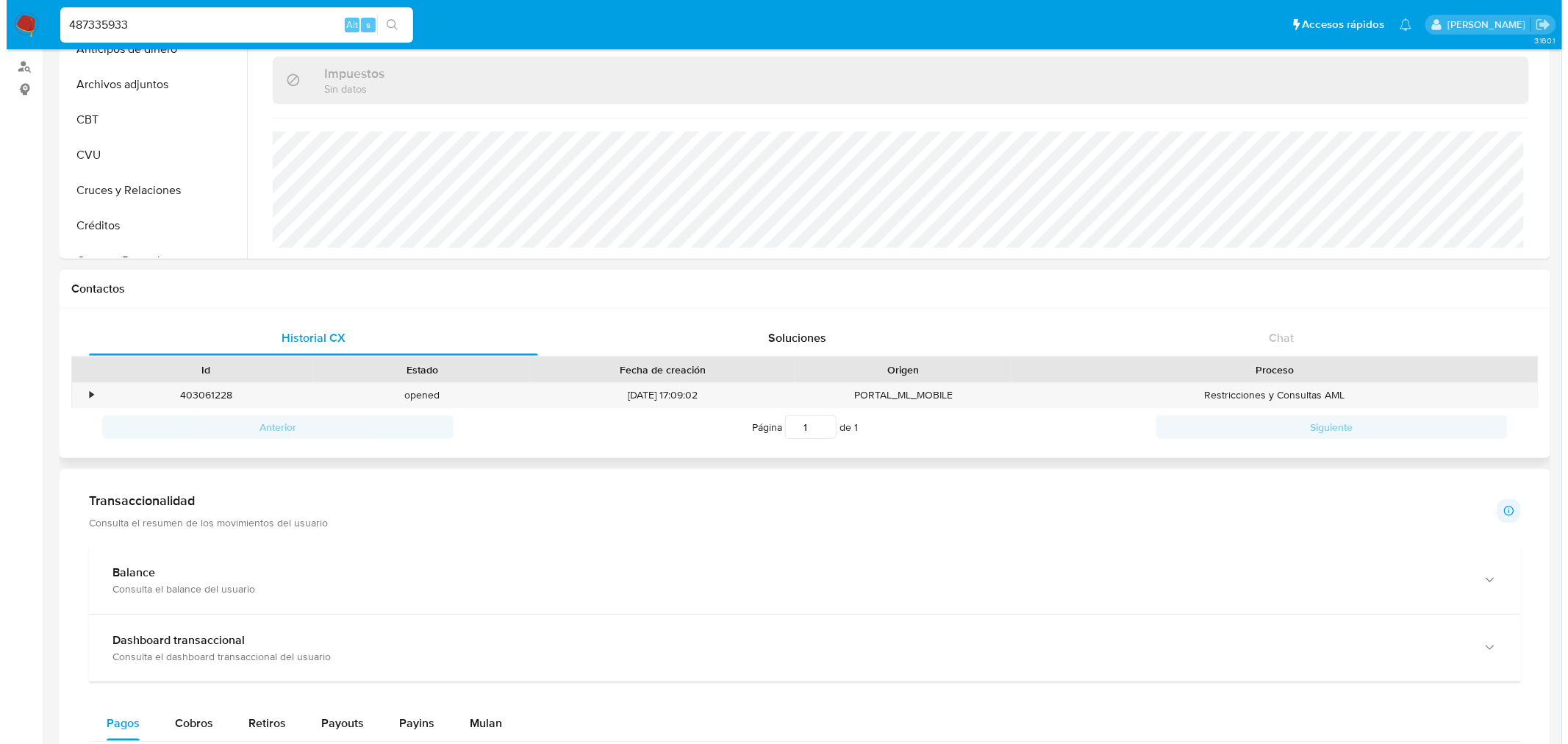
scroll to position [245, 0]
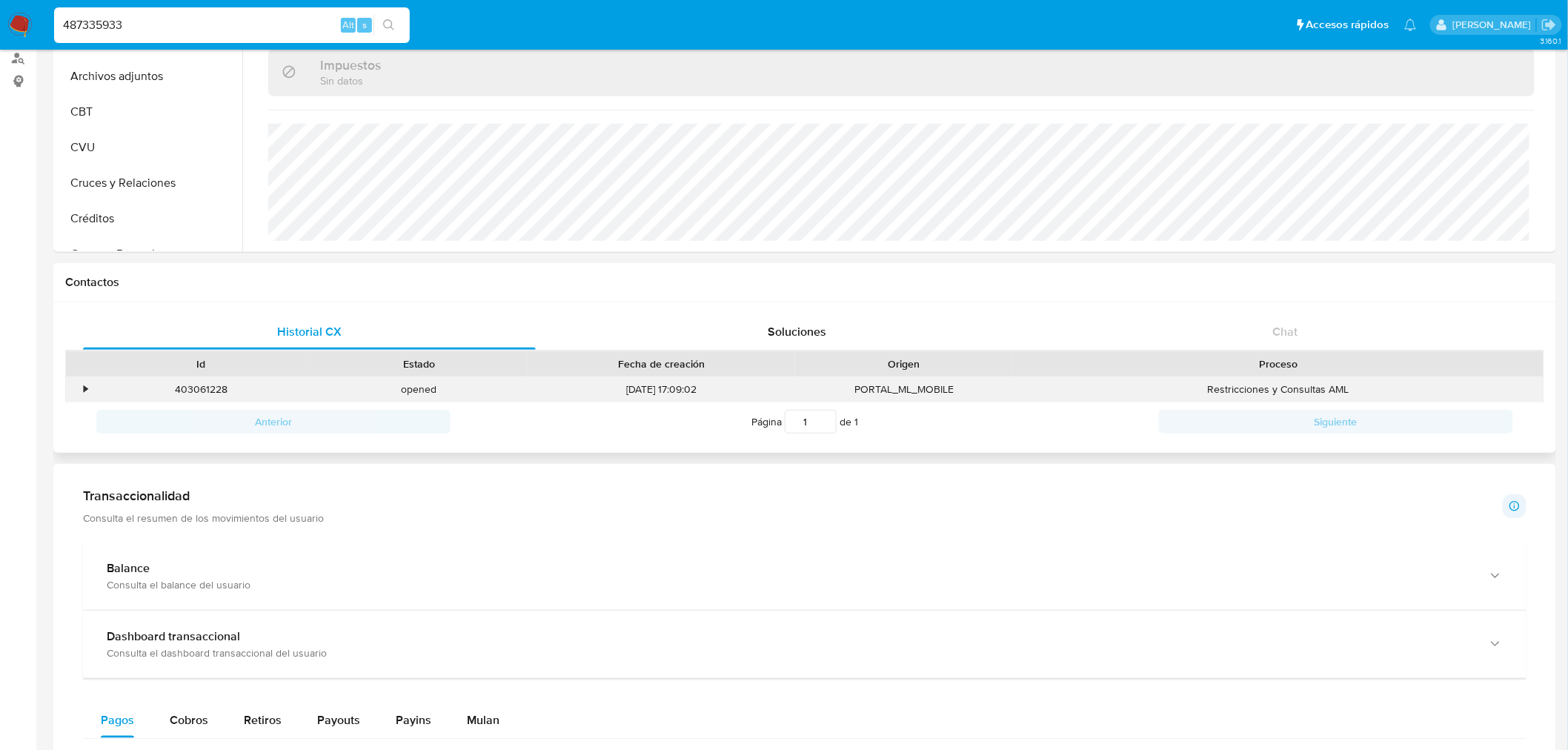
drag, startPoint x: 84, startPoint y: 385, endPoint x: 130, endPoint y: 398, distance: 47.8
click at [84, 385] on div "•" at bounding box center [85, 389] width 4 height 14
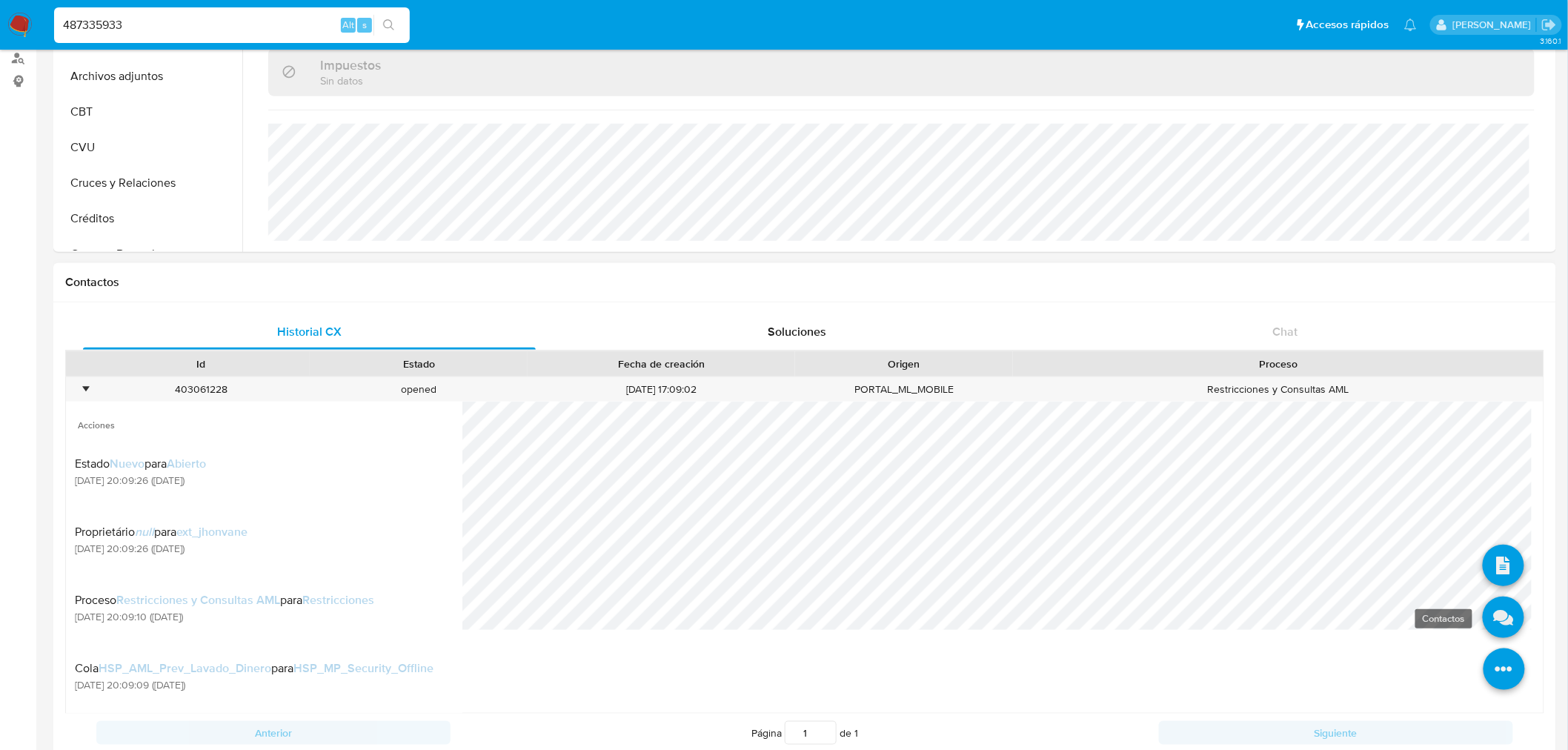
click at [1483, 620] on icon at bounding box center [1504, 617] width 41 height 42
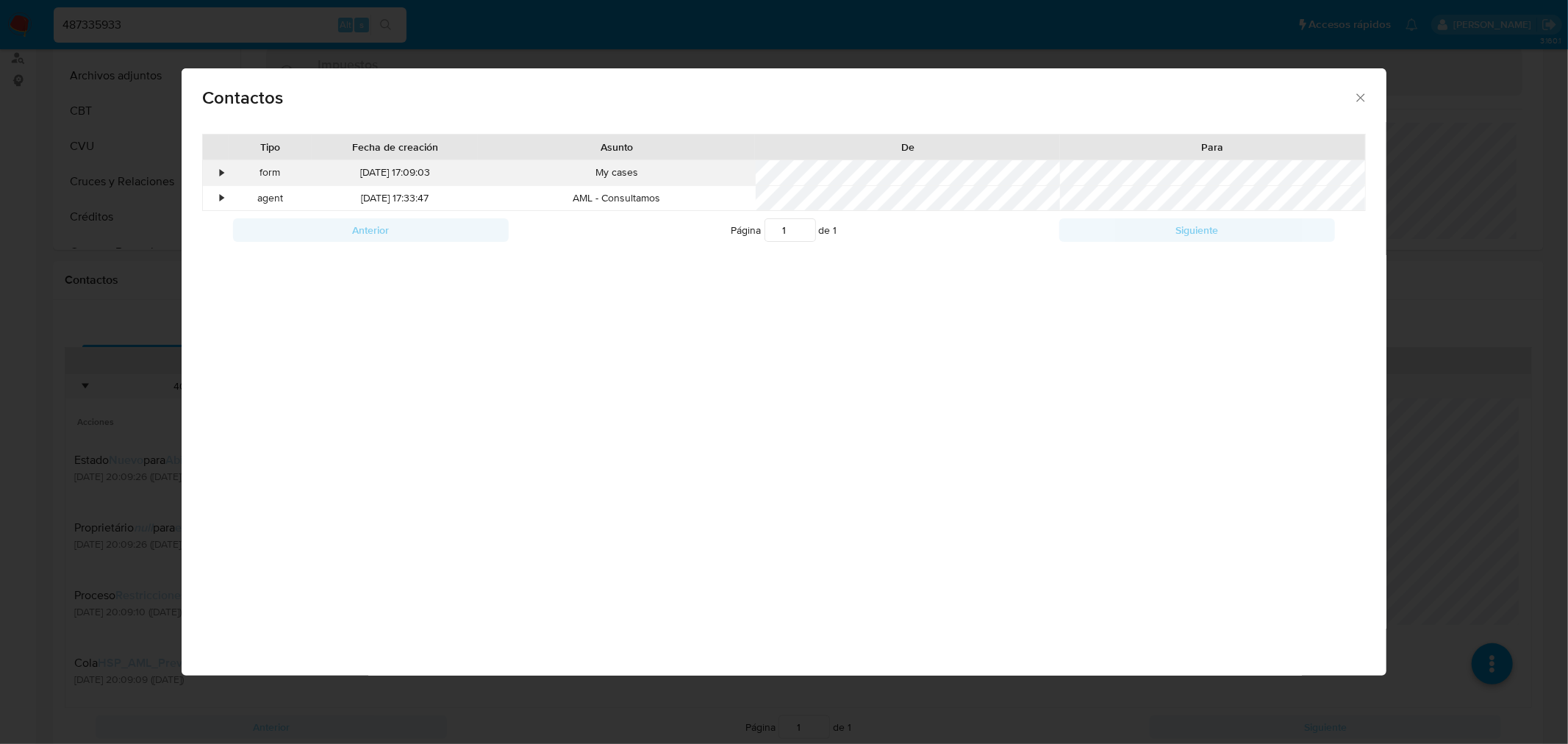
click at [215, 165] on div "•" at bounding box center [215, 173] width 26 height 25
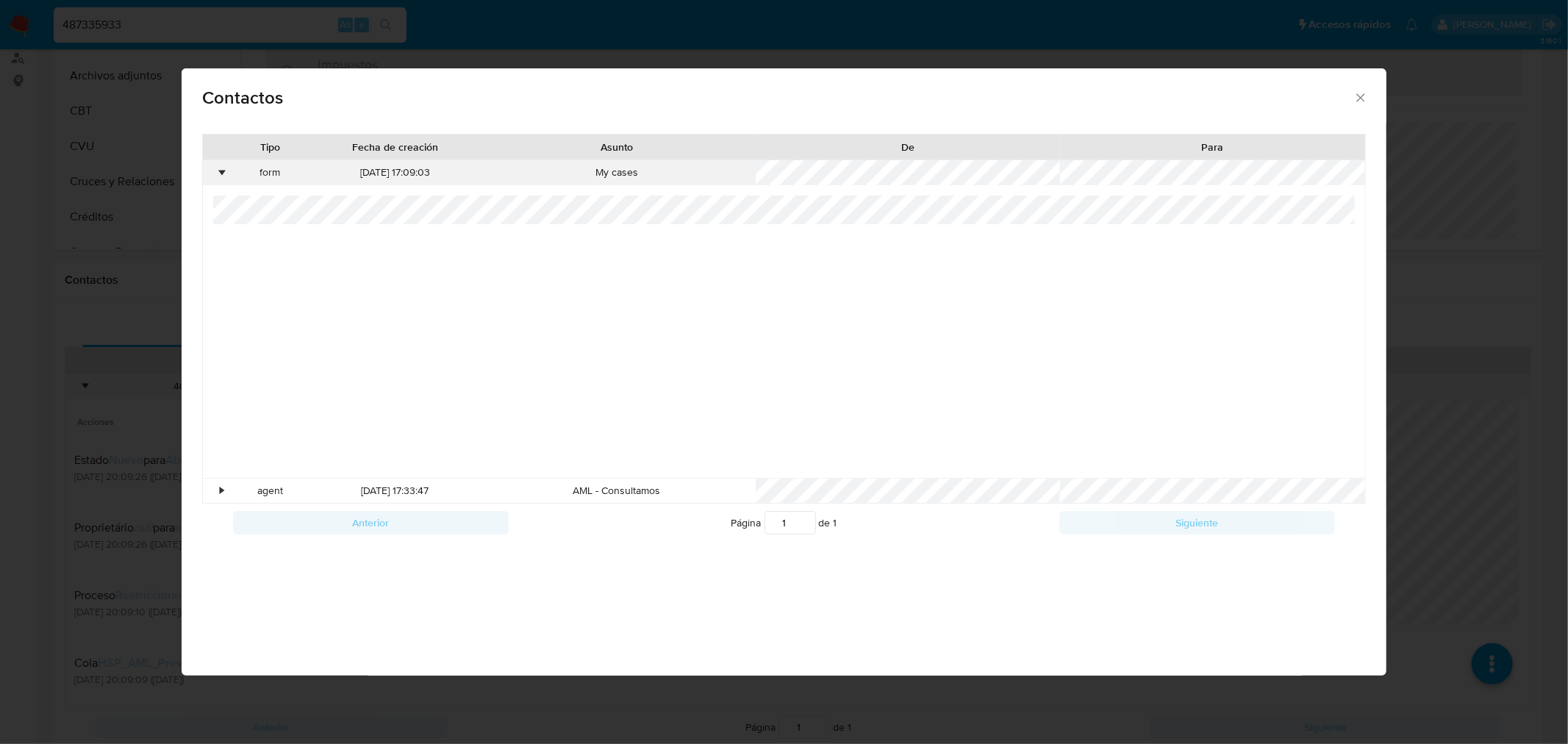
click at [215, 165] on div "•" at bounding box center [215, 173] width 26 height 25
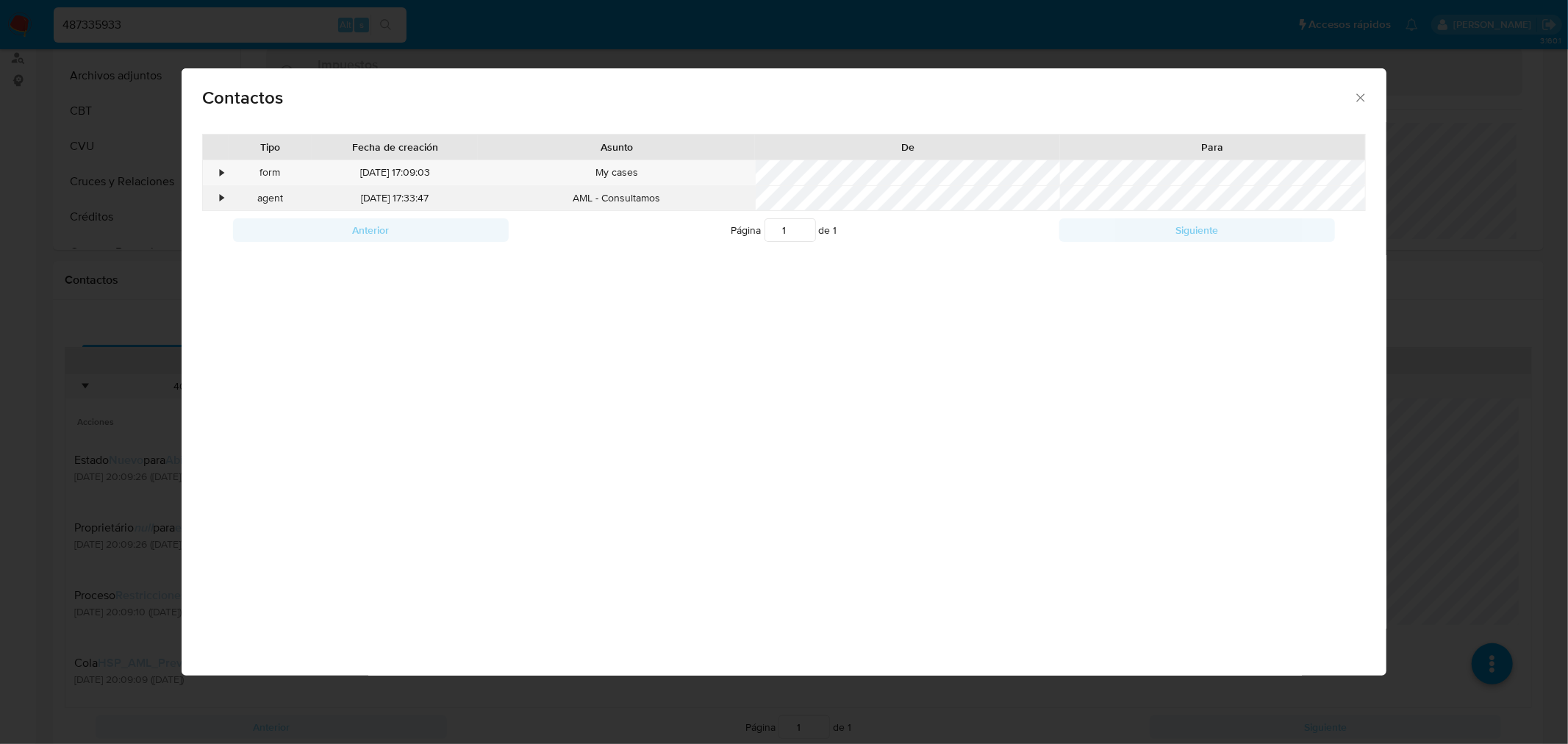
click at [218, 197] on div "•" at bounding box center [215, 198] width 26 height 25
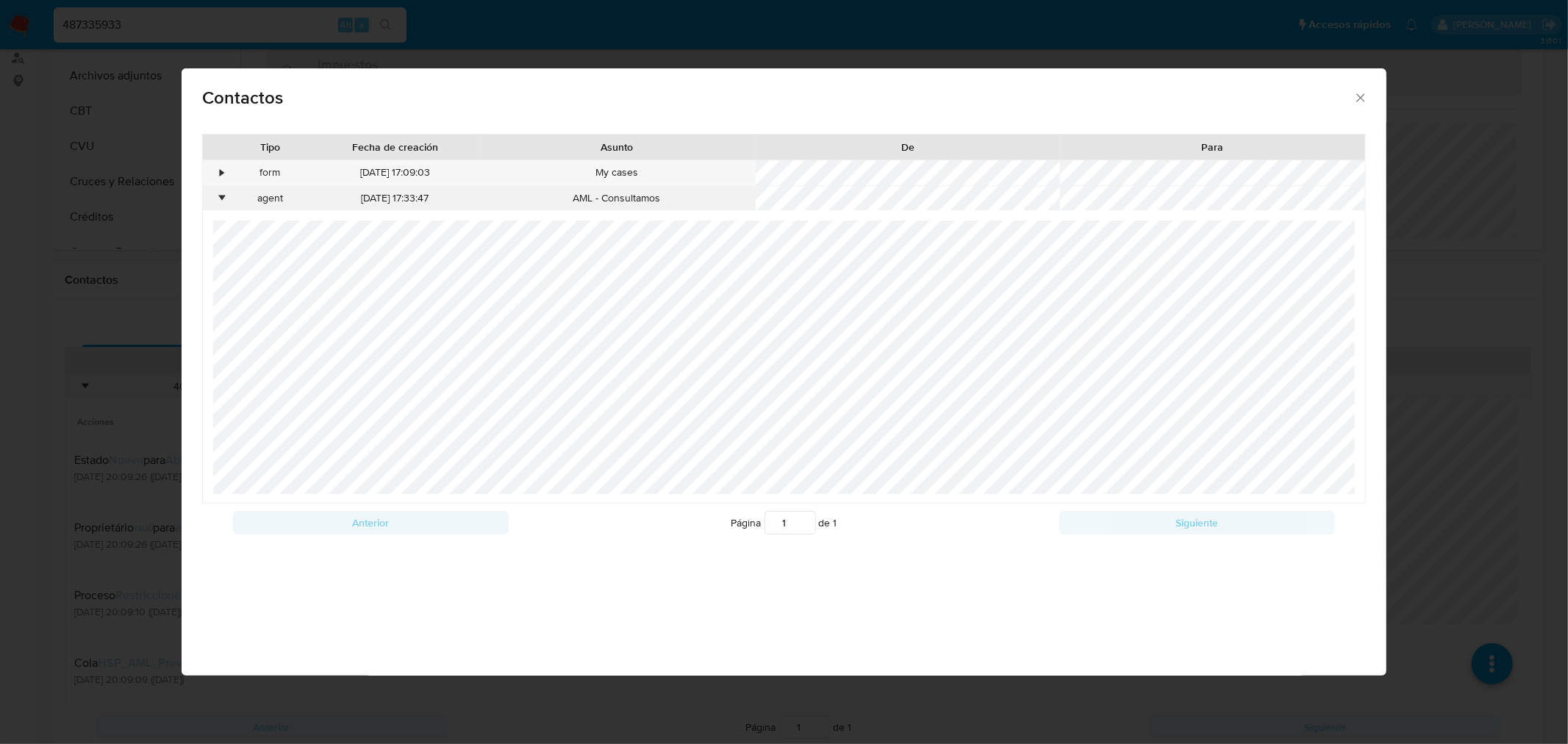
click at [221, 197] on div "•" at bounding box center [222, 198] width 4 height 15
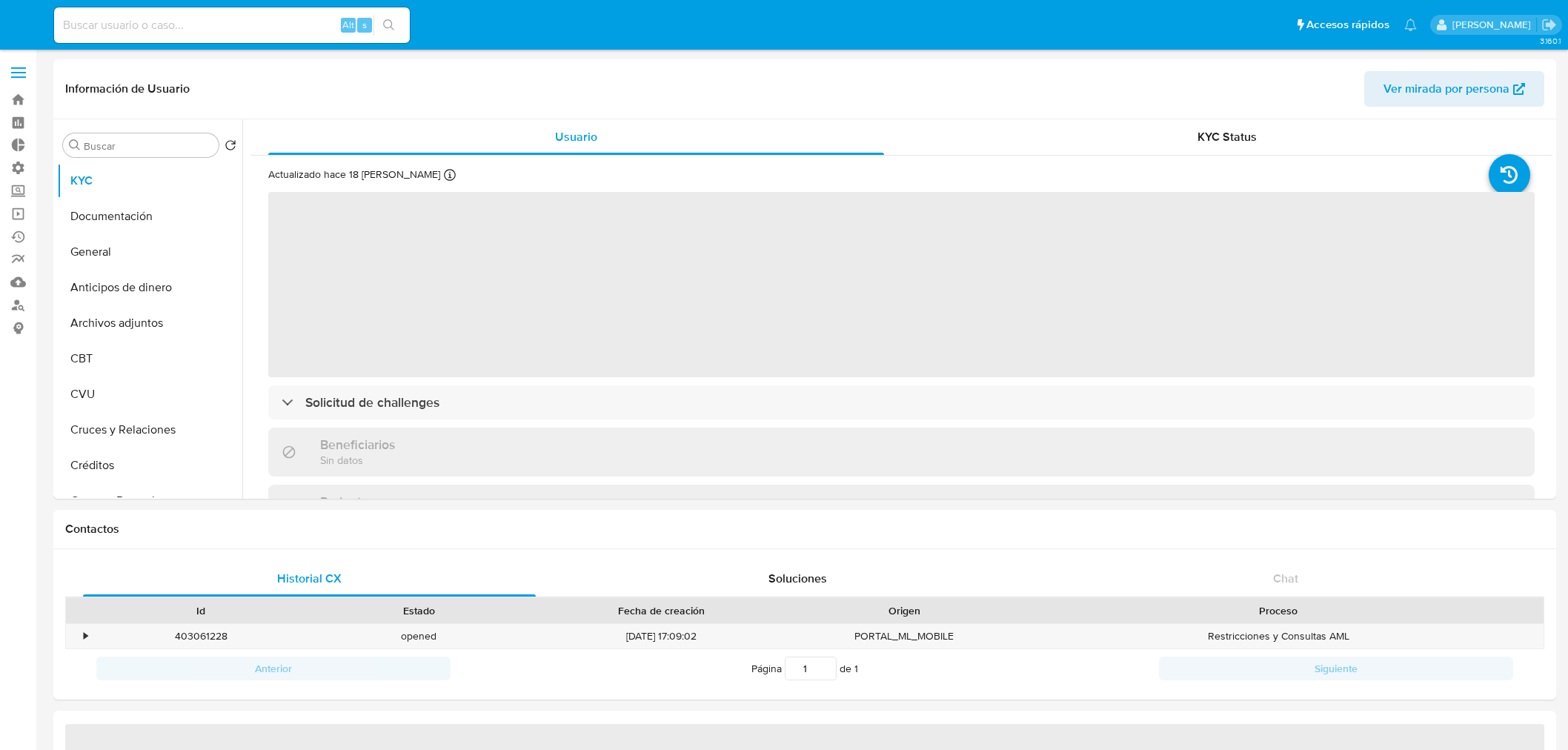
select select "10"
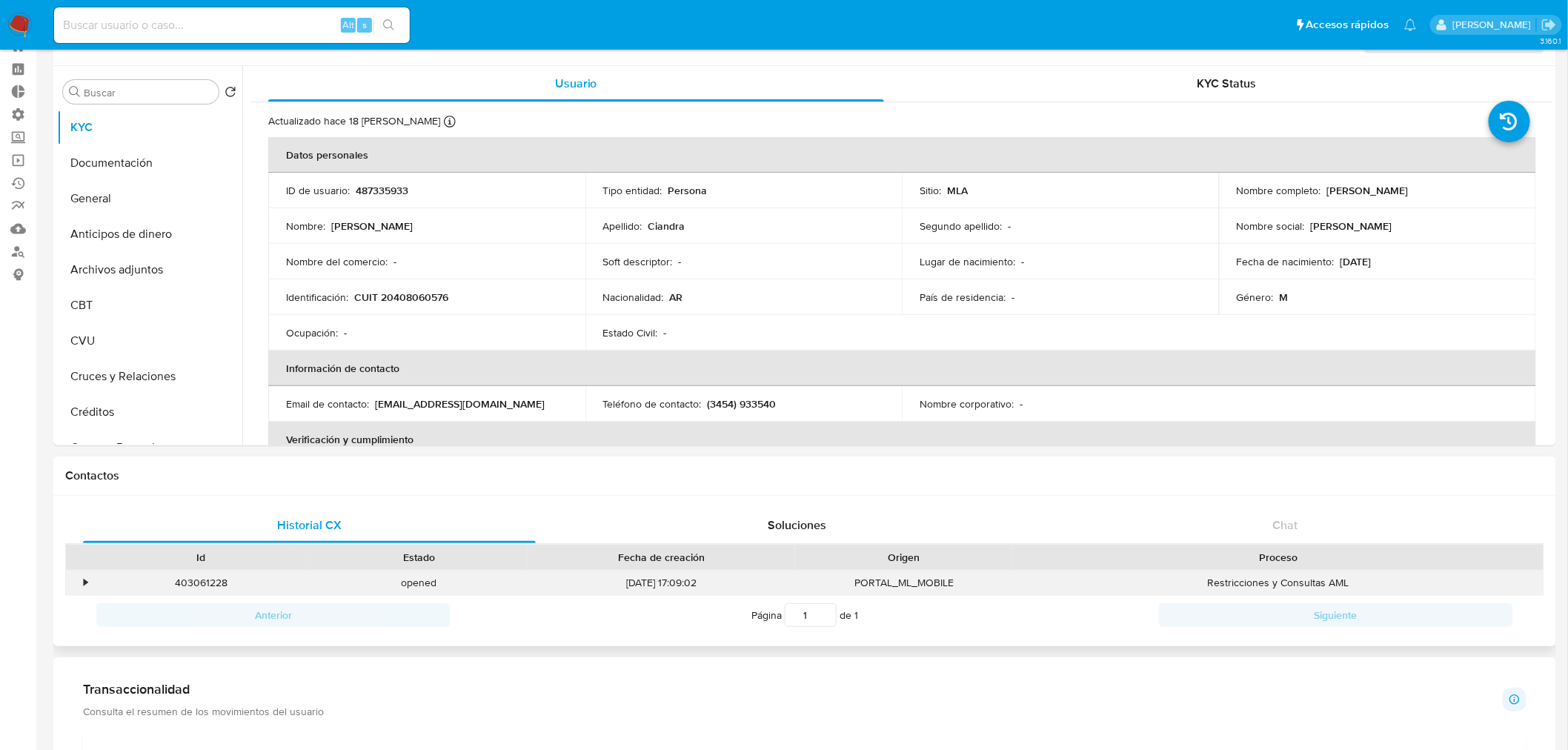
scroll to position [82, 0]
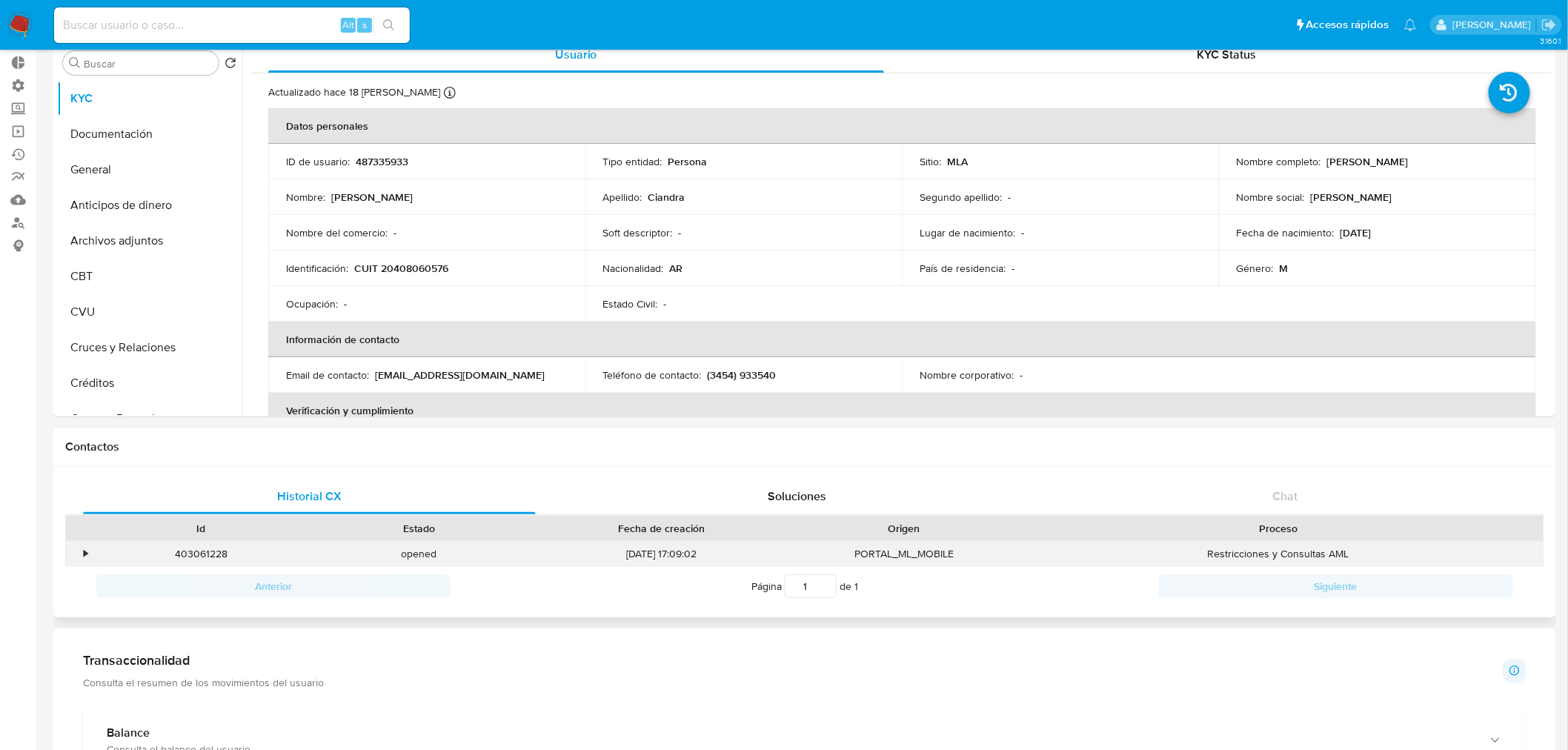
click at [84, 557] on div "•" at bounding box center [85, 554] width 4 height 14
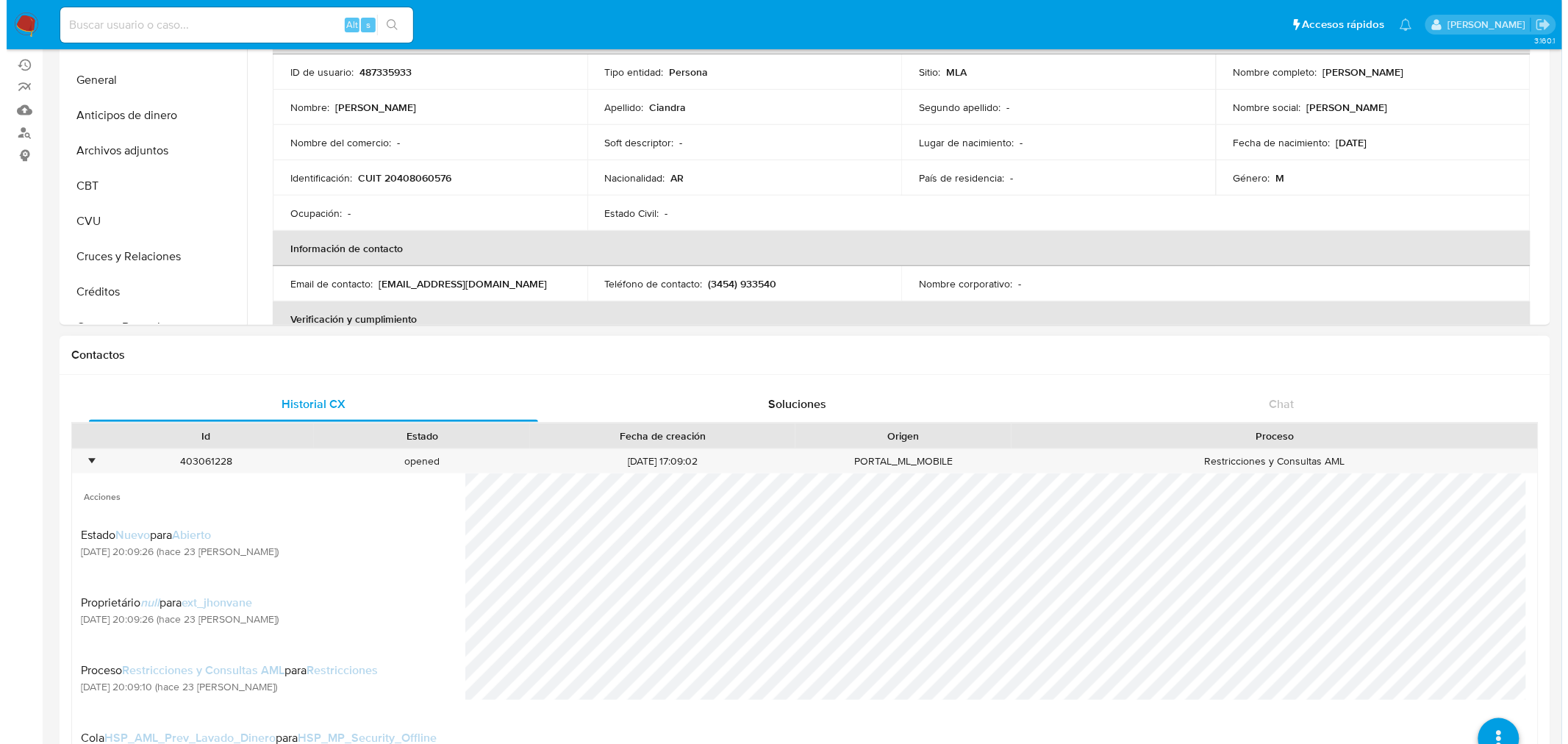
scroll to position [326, 0]
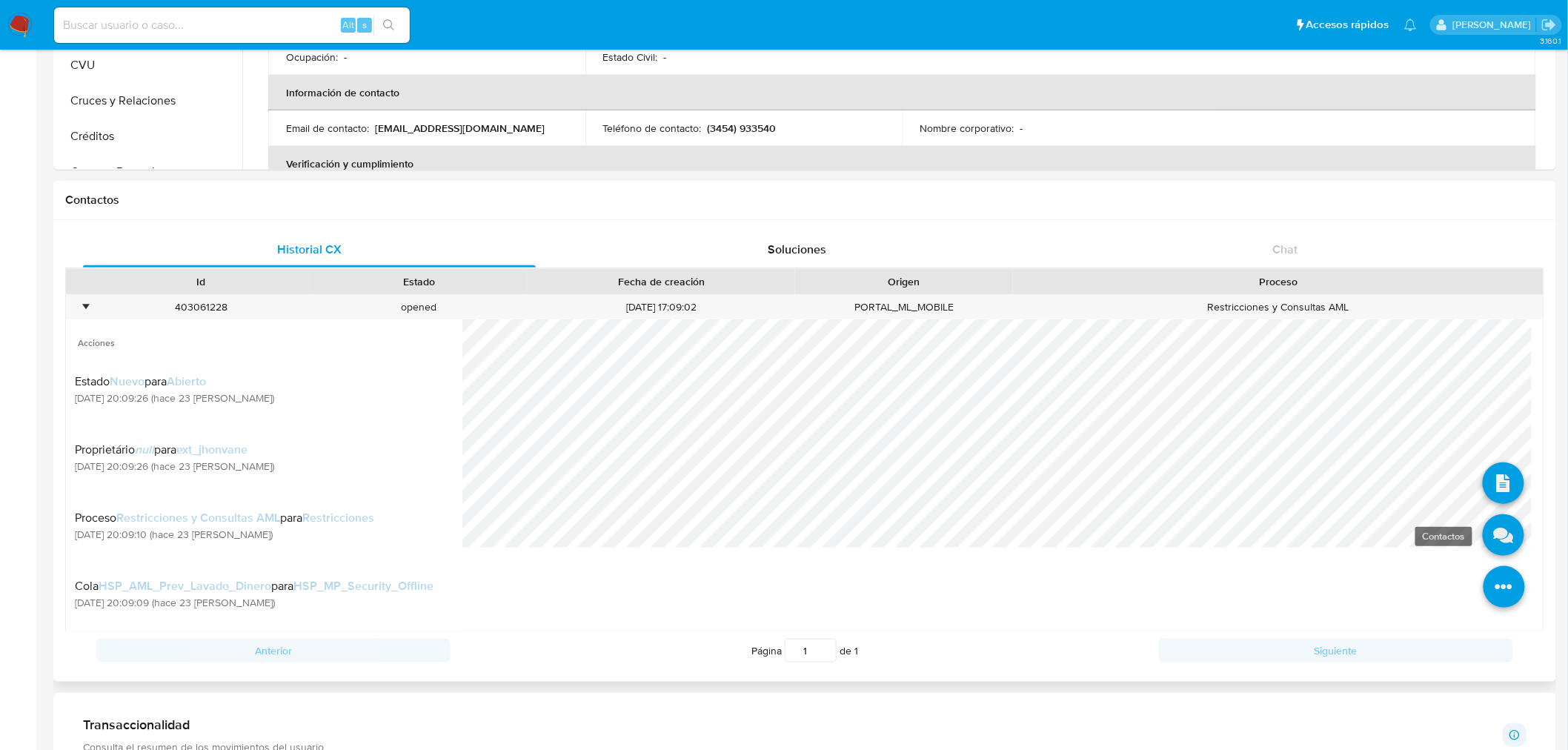
click at [1491, 531] on icon at bounding box center [1504, 535] width 41 height 42
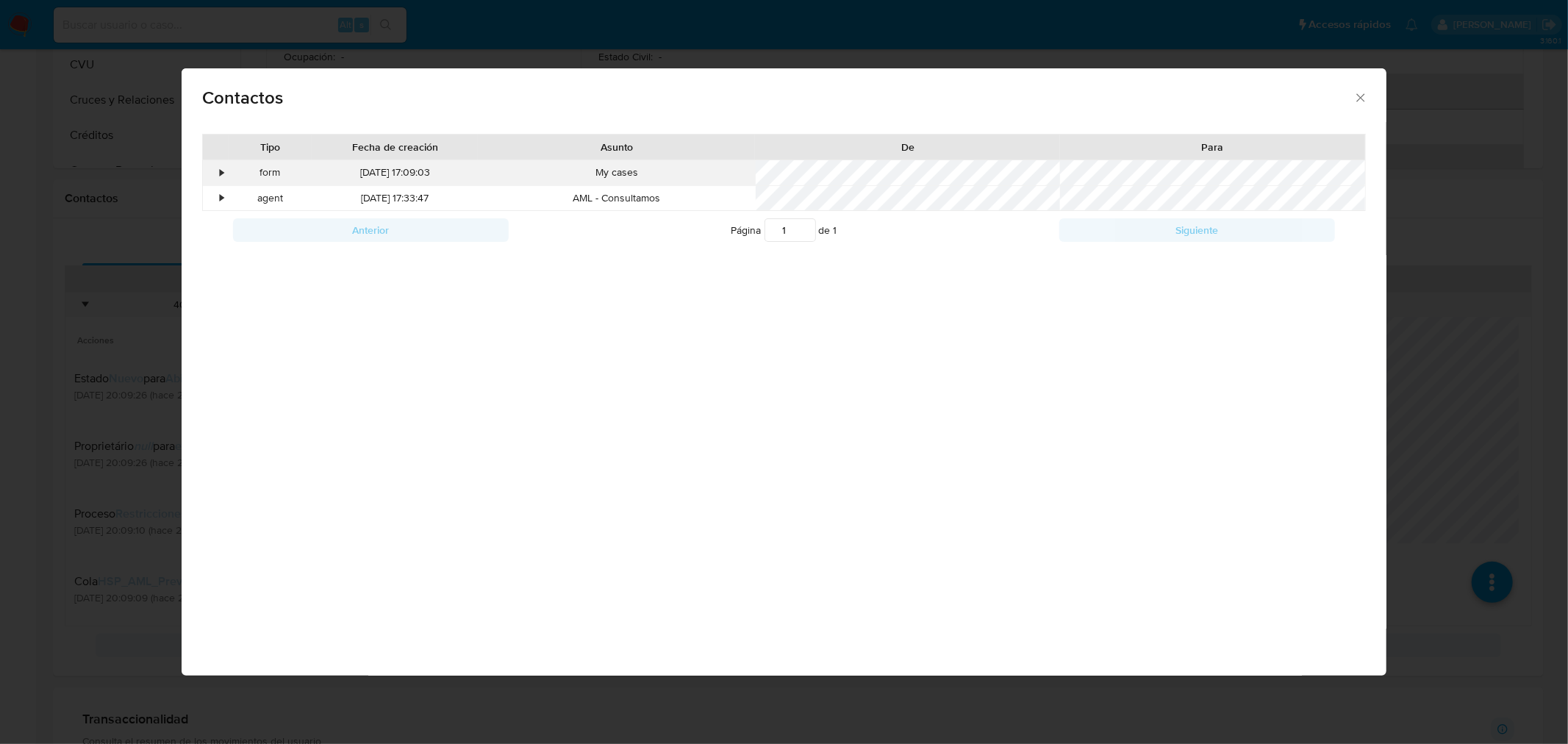
click at [204, 169] on div "•" at bounding box center [215, 173] width 26 height 25
